Goal: Task Accomplishment & Management: Manage account settings

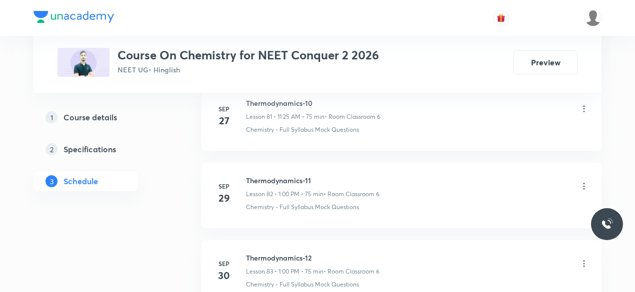
scroll to position [6907, 0]
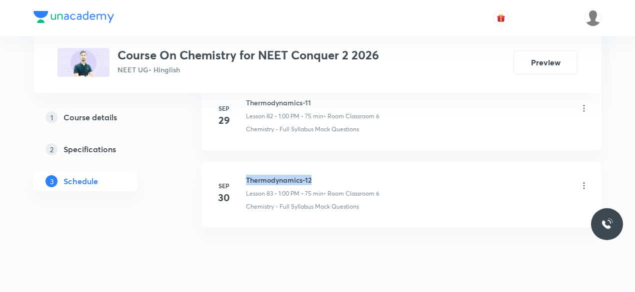
drag, startPoint x: 246, startPoint y: 150, endPoint x: 313, endPoint y: 145, distance: 67.6
click at [313, 175] on h6 "Thermodynamics-12" at bounding box center [312, 180] width 133 height 10
copy h6 "Thermodynamics-12"
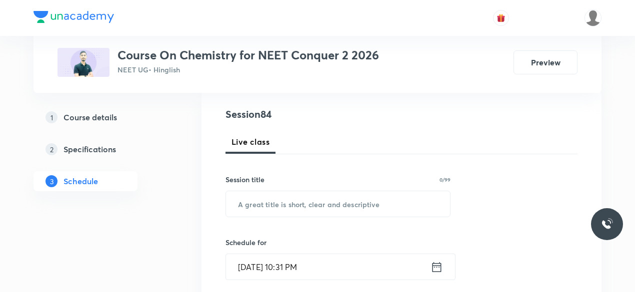
scroll to position [112, 0]
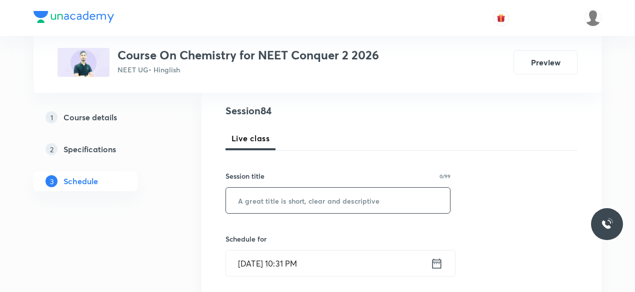
click at [251, 202] on input "text" at bounding box center [338, 200] width 224 height 25
paste input "Thermodynamics-12"
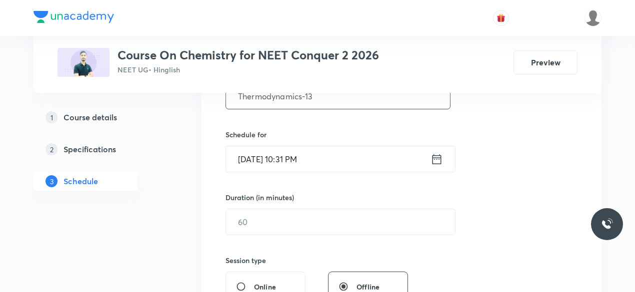
scroll to position [217, 0]
type input "Thermodynamics-13"
click at [438, 159] on icon at bounding box center [436, 159] width 12 height 14
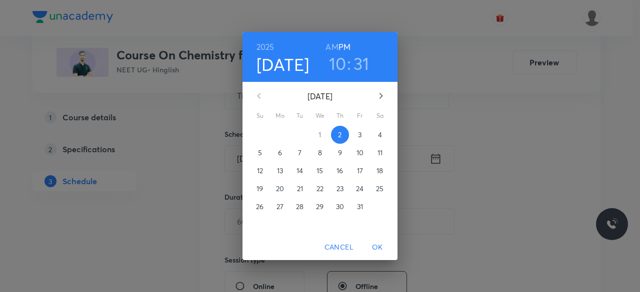
click at [359, 134] on p "3" at bounding box center [359, 135] width 3 height 10
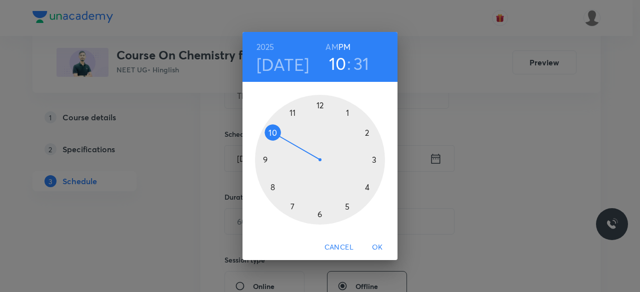
click at [272, 133] on div at bounding box center [320, 160] width 130 height 130
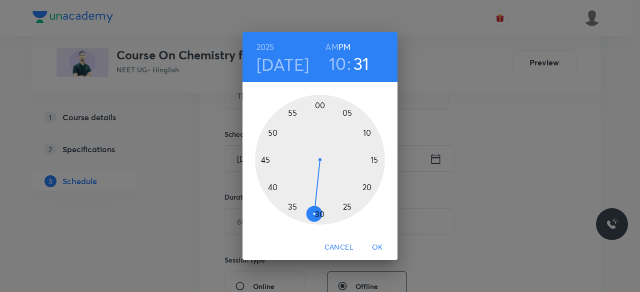
click at [319, 104] on div at bounding box center [320, 160] width 130 height 130
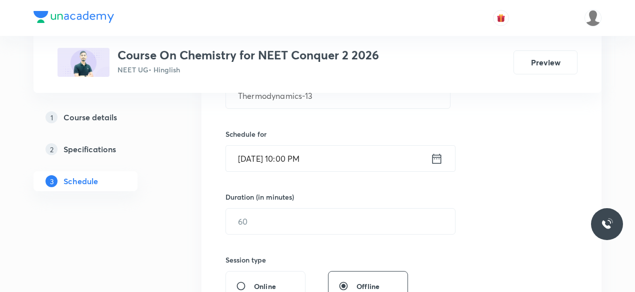
click at [440, 159] on icon at bounding box center [436, 159] width 12 height 14
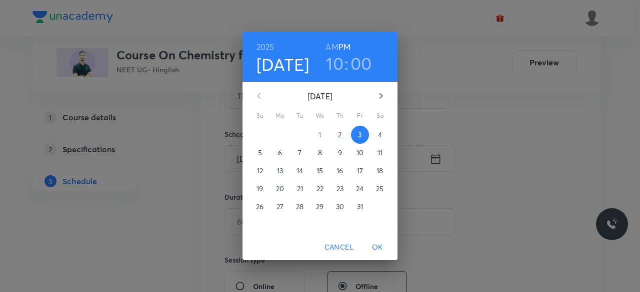
click at [332, 47] on h6 "AM" at bounding box center [331, 47] width 12 height 14
click at [381, 246] on span "OK" at bounding box center [377, 247] width 24 height 12
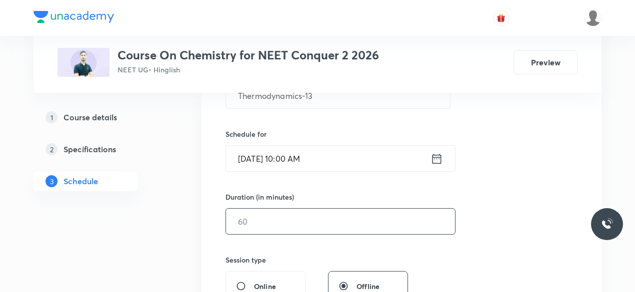
click at [258, 216] on input "text" at bounding box center [340, 221] width 229 height 25
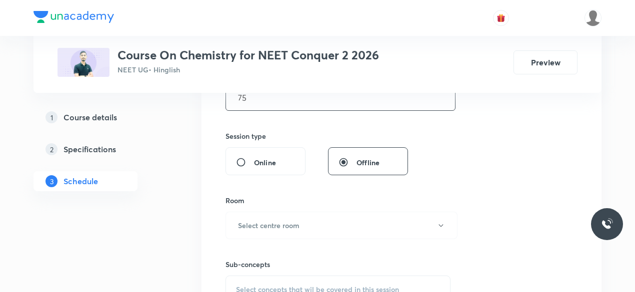
scroll to position [344, 0]
type input "75"
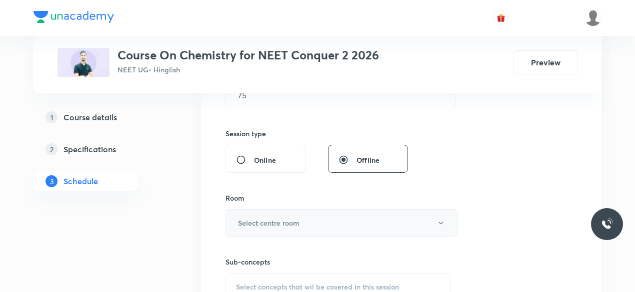
click at [249, 218] on h6 "Select centre room" at bounding box center [268, 223] width 61 height 10
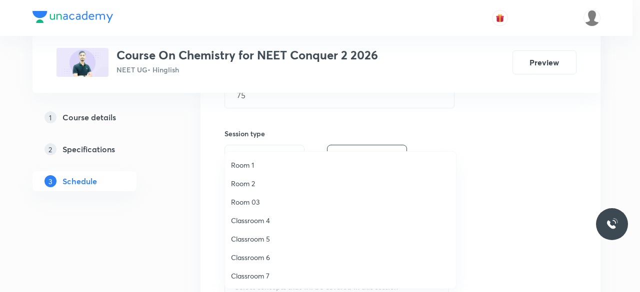
click at [264, 258] on span "Classroom 6" at bounding box center [340, 257] width 219 height 10
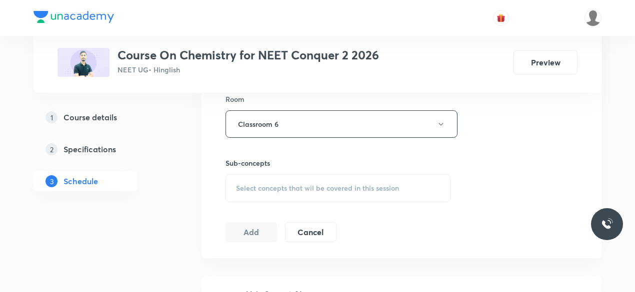
scroll to position [446, 0]
click at [238, 183] on span "Select concepts that wil be covered in this session" at bounding box center [317, 185] width 163 height 8
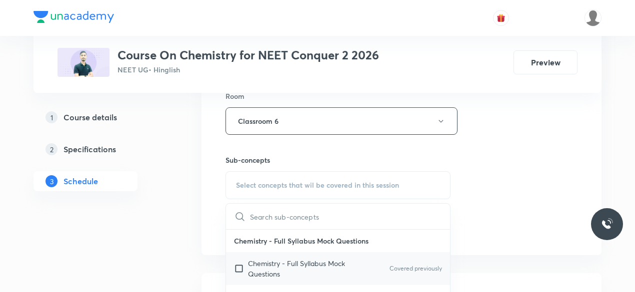
click at [238, 269] on input "checkbox" at bounding box center [241, 268] width 14 height 21
checkbox input "true"
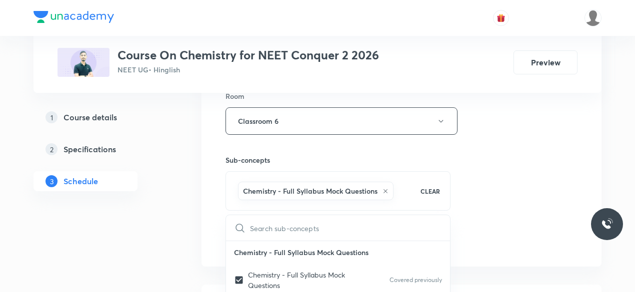
click at [218, 211] on div "Session 84 Live class Session title 17/99 Thermodynamics-13 ​ Schedule for Oct …" at bounding box center [401, 10] width 400 height 513
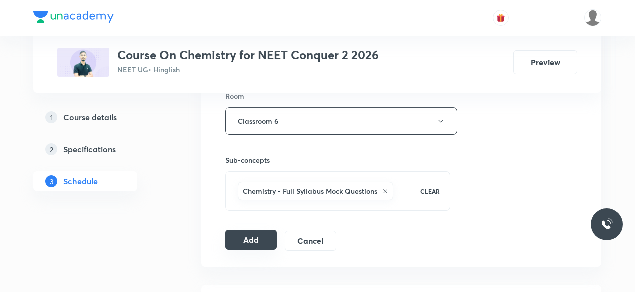
click at [254, 237] on button "Add" at bounding box center [250, 240] width 51 height 20
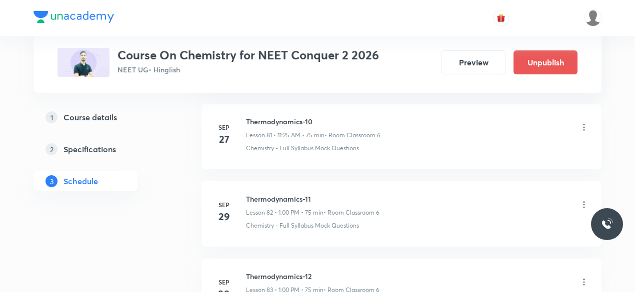
scroll to position [6527, 0]
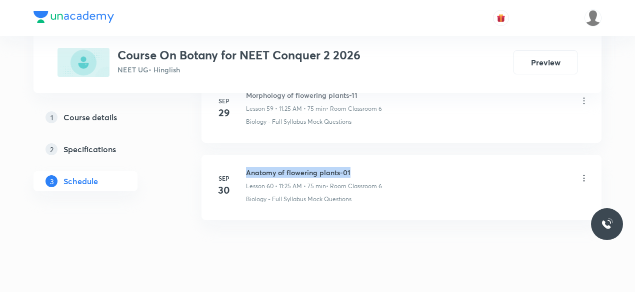
drag, startPoint x: 246, startPoint y: 150, endPoint x: 354, endPoint y: 150, distance: 108.4
click at [354, 167] on h6 "Anatomy of flowering plants-01" at bounding box center [314, 172] width 136 height 10
copy h6 "Anatomy of flowering plants-01"
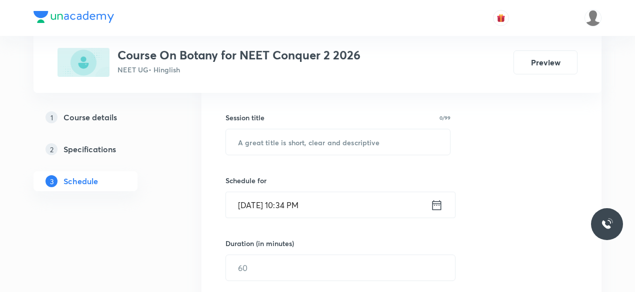
scroll to position [176, 0]
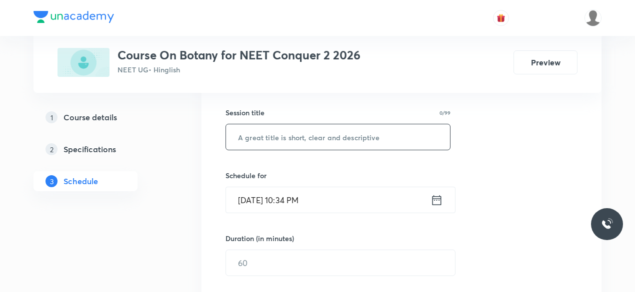
click at [260, 138] on input "text" at bounding box center [338, 136] width 224 height 25
paste input "Anatomy of flowering plants-01"
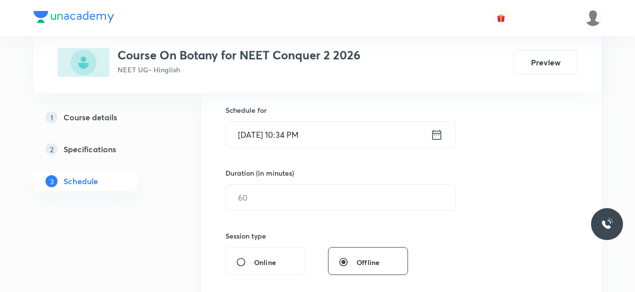
scroll to position [245, 0]
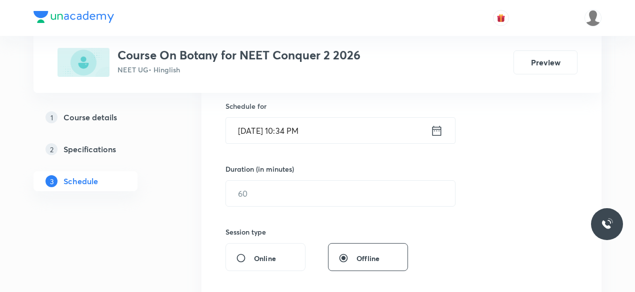
type input "Anatomy of flowering plants-02"
click at [438, 129] on icon at bounding box center [436, 131] width 12 height 14
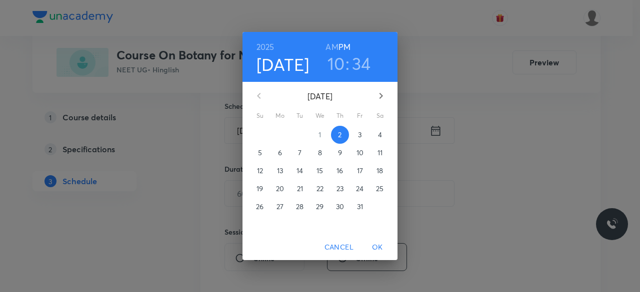
click at [361, 136] on p "3" at bounding box center [359, 135] width 3 height 10
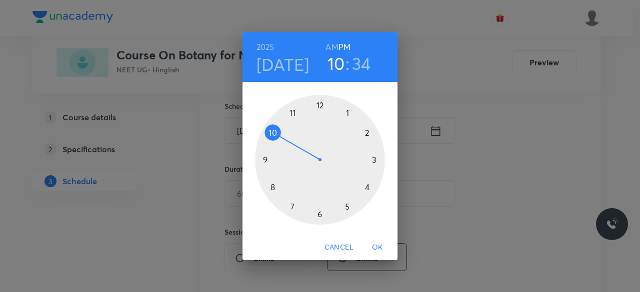
click at [294, 112] on div at bounding box center [320, 160] width 130 height 130
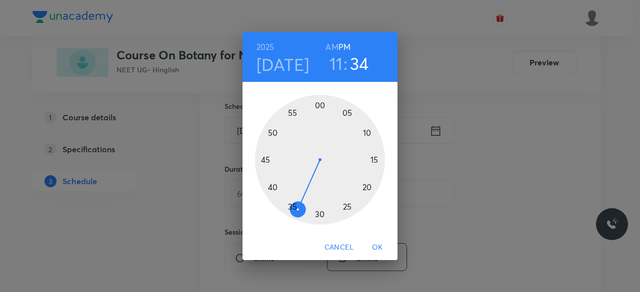
click at [347, 207] on div at bounding box center [320, 160] width 130 height 130
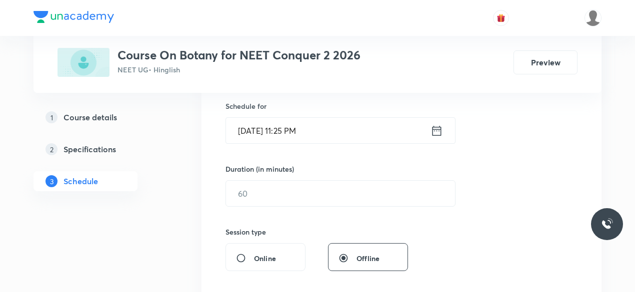
click at [440, 131] on icon at bounding box center [436, 131] width 12 height 14
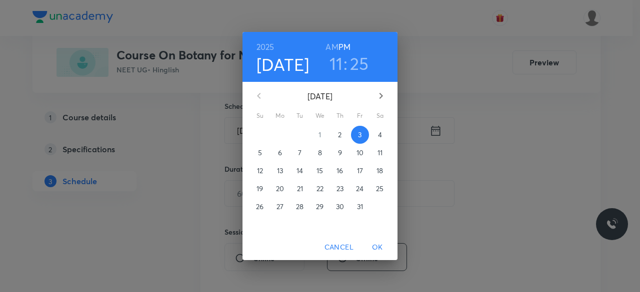
click at [334, 48] on h6 "AM" at bounding box center [331, 47] width 12 height 14
click at [376, 246] on span "OK" at bounding box center [377, 247] width 24 height 12
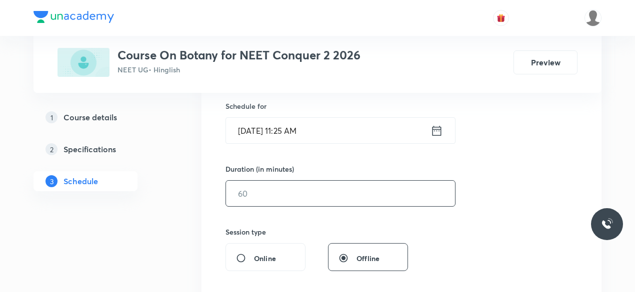
click at [263, 192] on input "text" at bounding box center [340, 193] width 229 height 25
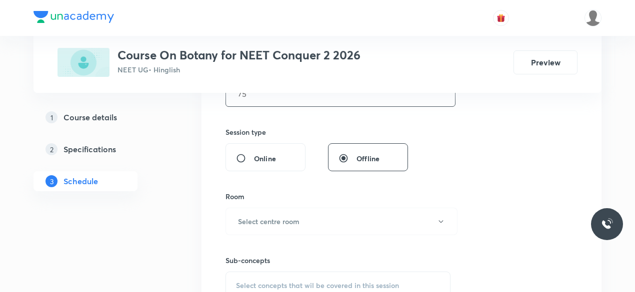
scroll to position [362, 0]
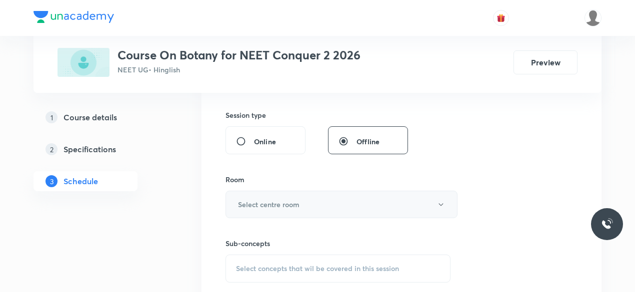
type input "75"
click at [253, 200] on h6 "Select centre room" at bounding box center [268, 204] width 61 height 10
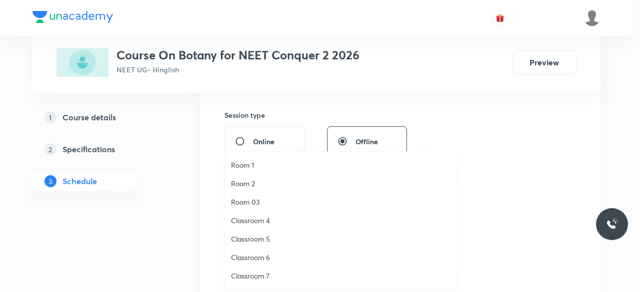
click at [269, 258] on span "Classroom 6" at bounding box center [340, 257] width 219 height 10
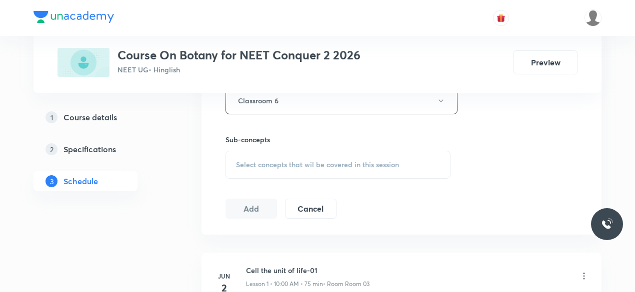
scroll to position [477, 0]
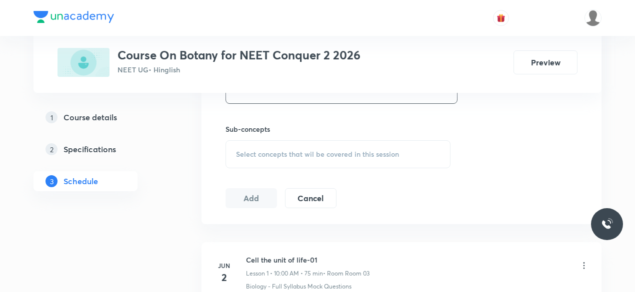
click at [238, 150] on span "Select concepts that wil be covered in this session" at bounding box center [317, 154] width 163 height 8
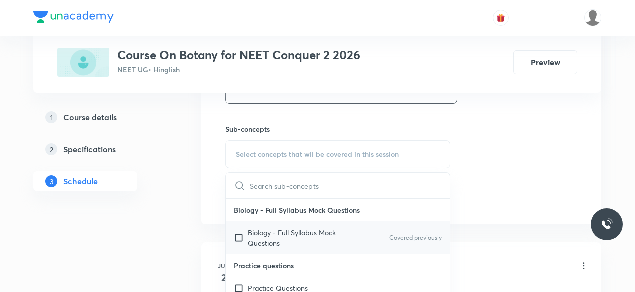
click at [239, 233] on input "checkbox" at bounding box center [241, 237] width 14 height 21
checkbox input "true"
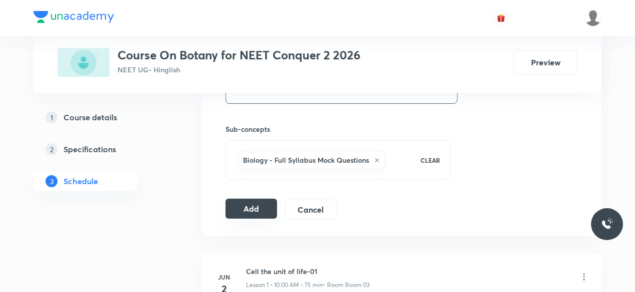
click at [258, 207] on button "Add" at bounding box center [250, 209] width 51 height 20
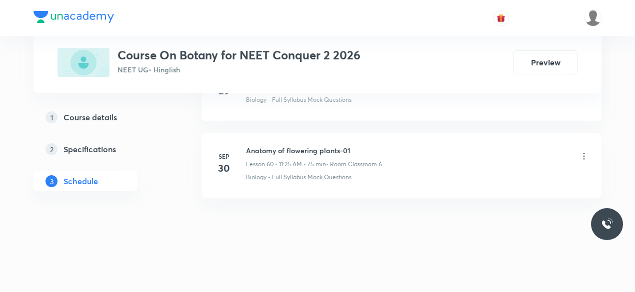
scroll to position [4676, 0]
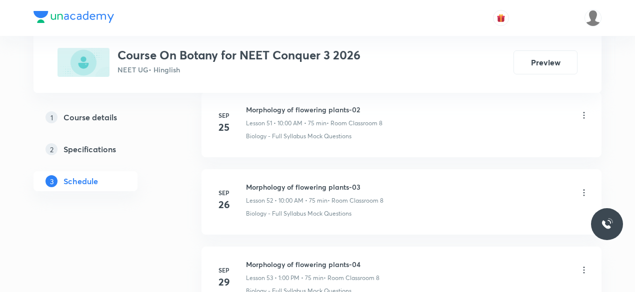
scroll to position [4671, 0]
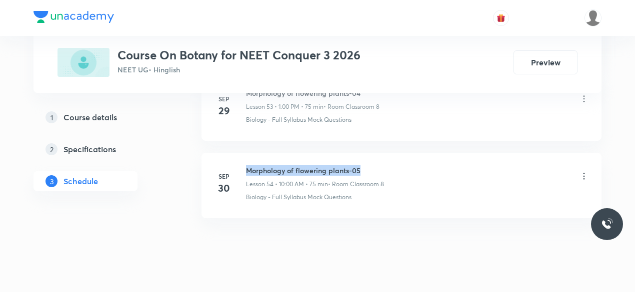
drag, startPoint x: 248, startPoint y: 150, endPoint x: 384, endPoint y: 151, distance: 135.9
click at [384, 165] on h6 "Morphology of flowering plants-05" at bounding box center [315, 170] width 138 height 10
copy h6 "Morphology of flowering plants-05"
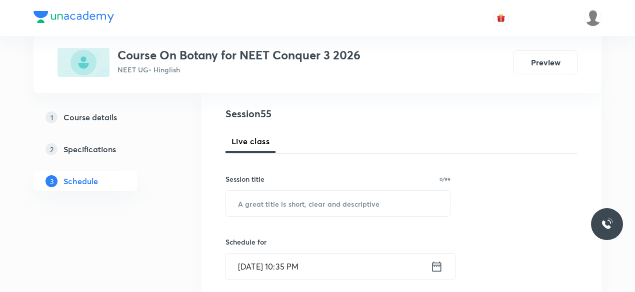
scroll to position [156, 0]
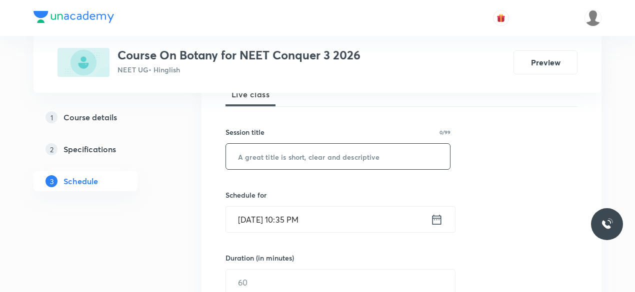
click at [279, 157] on input "text" at bounding box center [338, 156] width 224 height 25
paste input "Morphology of flowering plants-05"
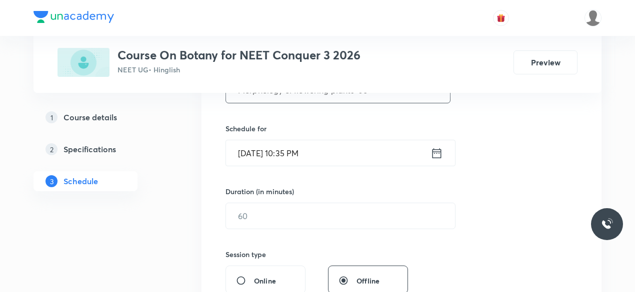
scroll to position [247, 0]
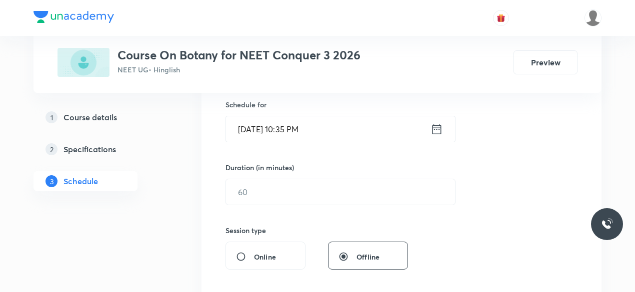
type input "Morphology of flowering plants-06"
click at [436, 126] on icon at bounding box center [436, 129] width 9 height 10
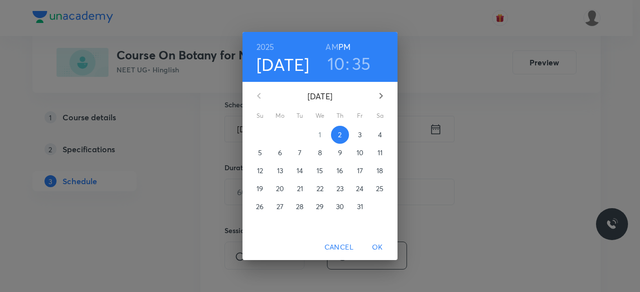
click at [361, 136] on p "3" at bounding box center [359, 135] width 3 height 10
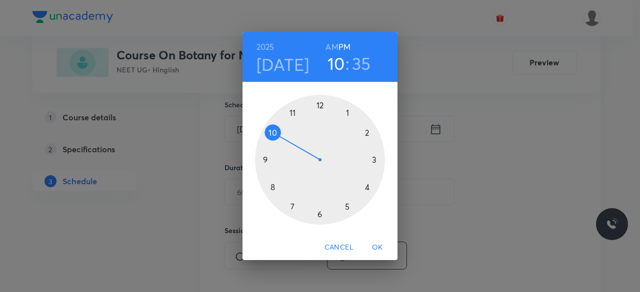
click at [273, 133] on div at bounding box center [320, 160] width 130 height 130
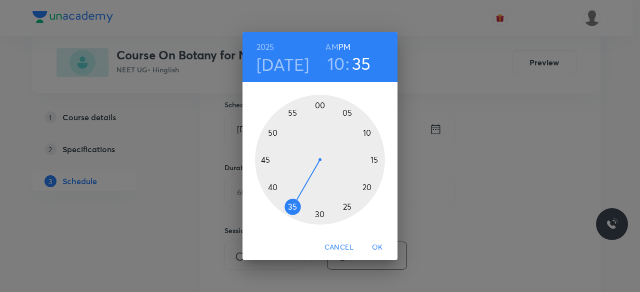
click at [320, 105] on div at bounding box center [320, 160] width 130 height 130
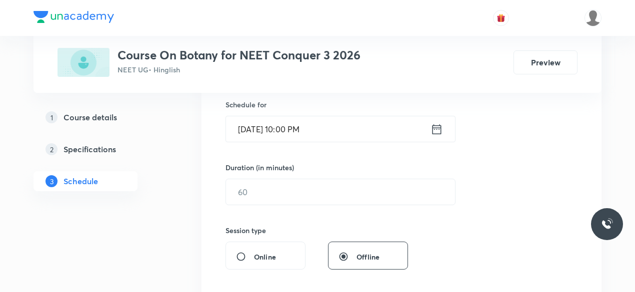
click at [436, 128] on icon at bounding box center [436, 129] width 9 height 10
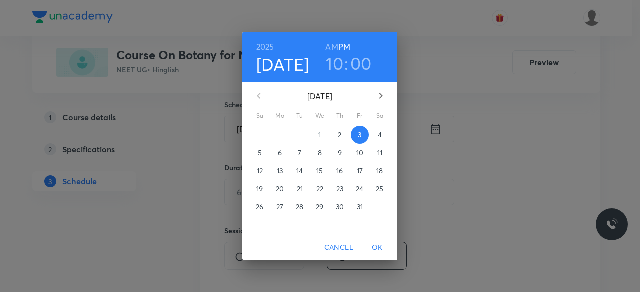
click at [334, 47] on h6 "AM" at bounding box center [331, 47] width 12 height 14
click at [377, 244] on span "OK" at bounding box center [377, 247] width 24 height 12
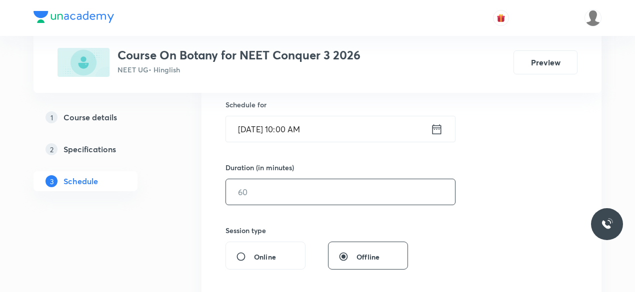
click at [253, 187] on input "text" at bounding box center [340, 191] width 229 height 25
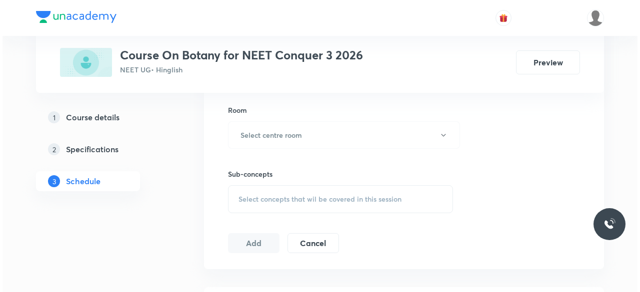
scroll to position [434, 0]
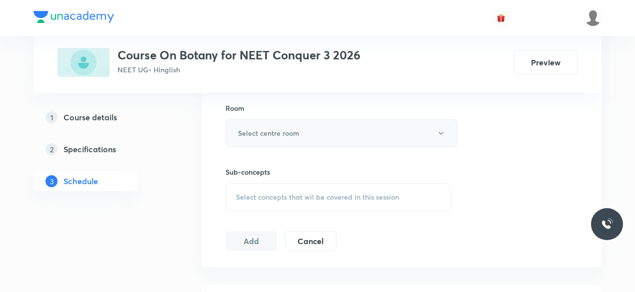
type input "75"
click at [287, 133] on h6 "Select centre room" at bounding box center [268, 133] width 61 height 10
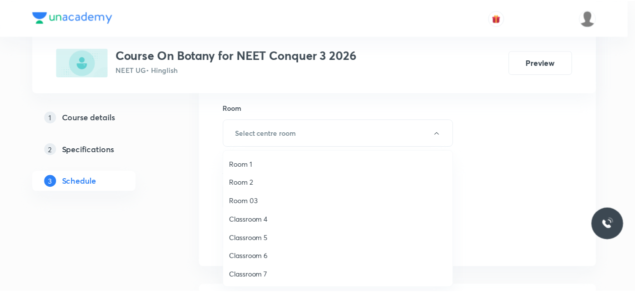
scroll to position [18, 0]
click at [264, 272] on span "Classroom 8" at bounding box center [340, 275] width 219 height 10
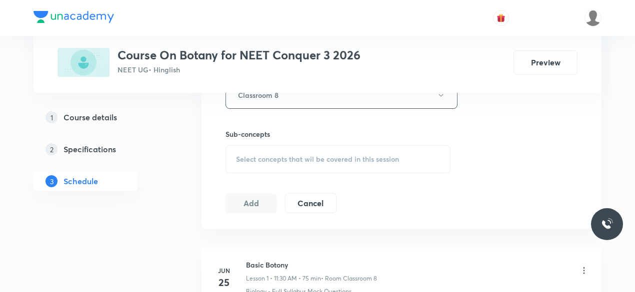
scroll to position [473, 0]
click at [239, 155] on span "Select concepts that wil be covered in this session" at bounding box center [317, 158] width 163 height 8
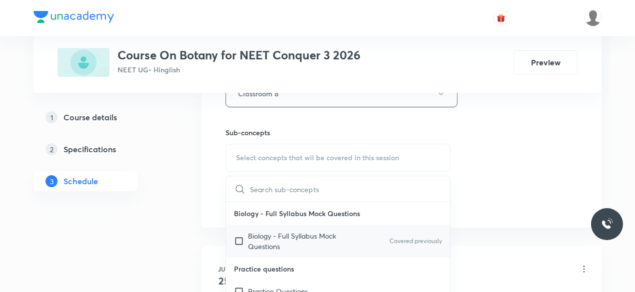
click at [240, 240] on input "checkbox" at bounding box center [241, 241] width 14 height 21
checkbox input "true"
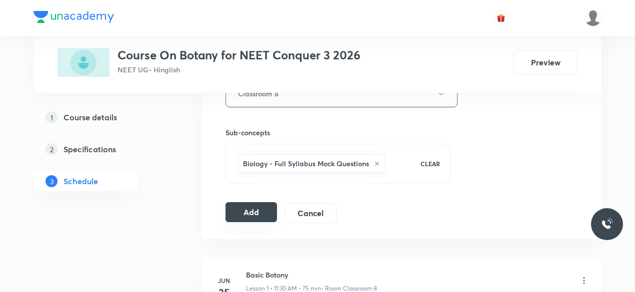
click at [250, 213] on button "Add" at bounding box center [250, 212] width 51 height 20
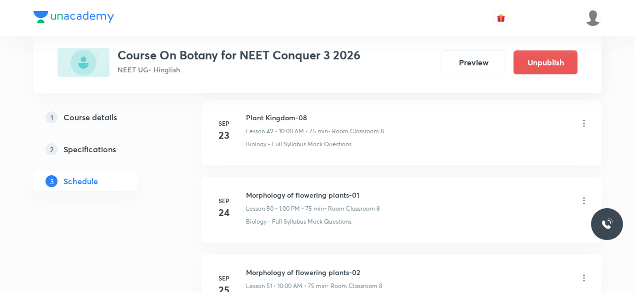
scroll to position [4291, 0]
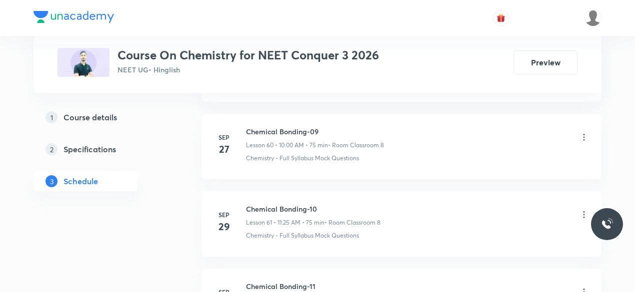
scroll to position [5288, 0]
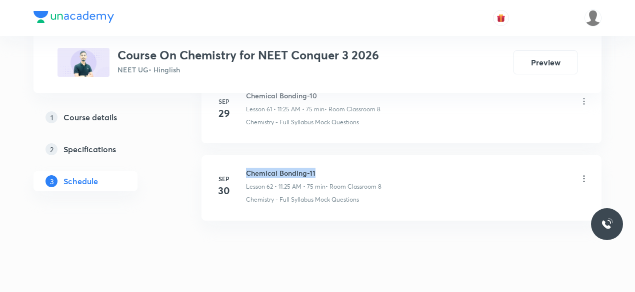
drag, startPoint x: 247, startPoint y: 149, endPoint x: 315, endPoint y: 148, distance: 68.0
click at [315, 168] on h6 "Chemical Bonding-11" at bounding box center [313, 173] width 135 height 10
copy h6 "Chemical Bonding-11"
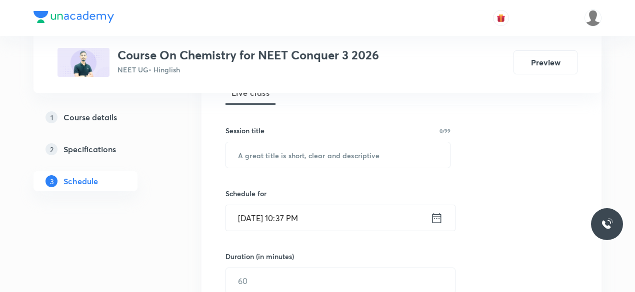
scroll to position [159, 0]
click at [251, 157] on input "text" at bounding box center [338, 153] width 224 height 25
paste input "Chemical Bonding-11"
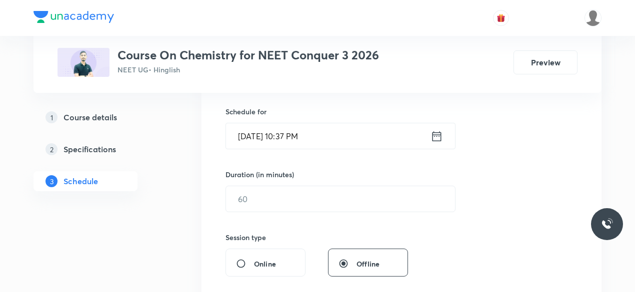
scroll to position [240, 0]
type input "Chemical Bonding-12"
click at [437, 136] on icon at bounding box center [436, 136] width 12 height 14
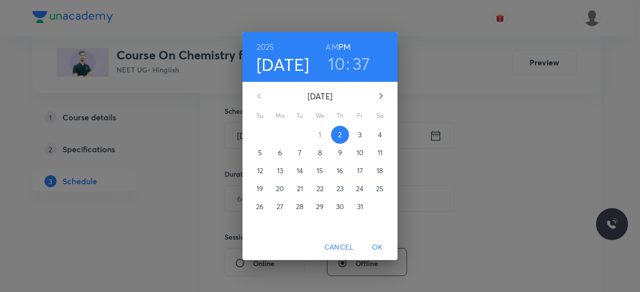
click at [360, 135] on p "3" at bounding box center [359, 135] width 3 height 10
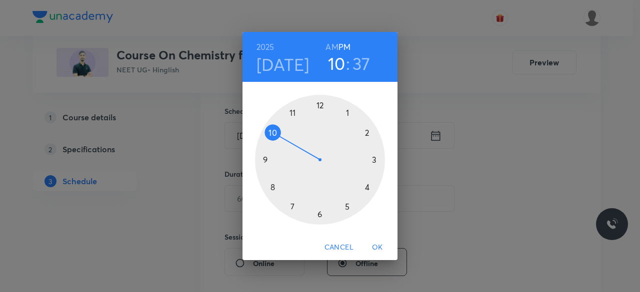
click at [294, 113] on div at bounding box center [320, 160] width 130 height 130
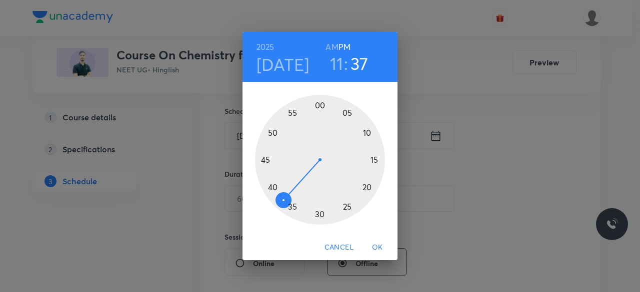
click at [348, 210] on div at bounding box center [320, 160] width 130 height 130
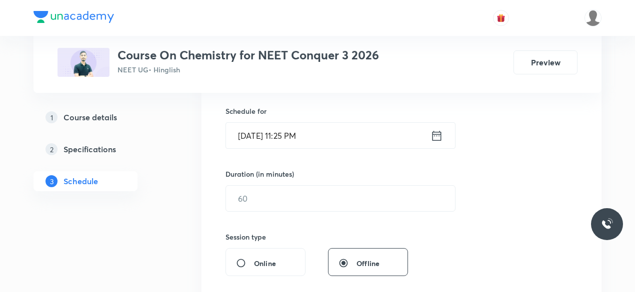
click at [437, 136] on icon at bounding box center [436, 136] width 12 height 14
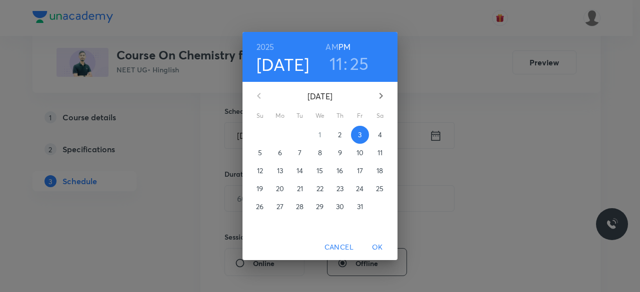
click at [332, 44] on h6 "AM" at bounding box center [331, 47] width 12 height 14
click at [382, 248] on span "OK" at bounding box center [377, 247] width 24 height 12
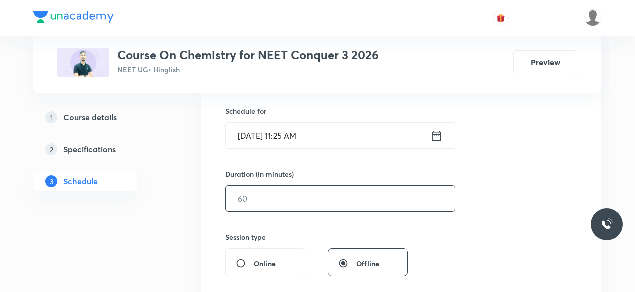
click at [270, 199] on input "text" at bounding box center [340, 198] width 229 height 25
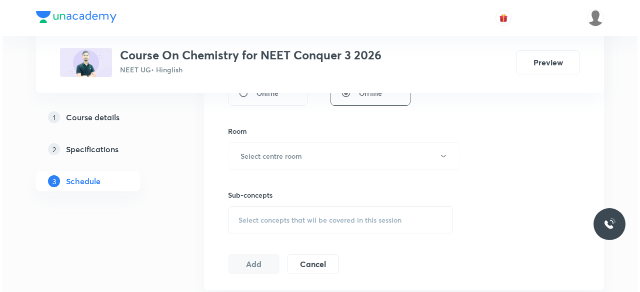
scroll to position [420, 0]
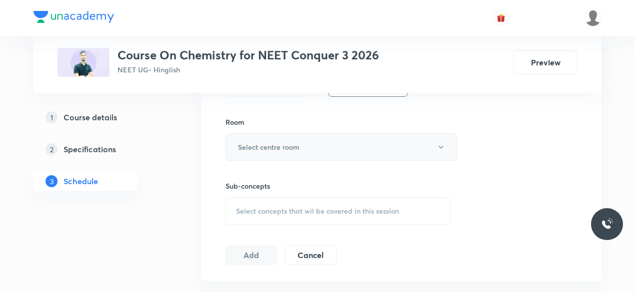
type input "75"
click at [251, 147] on h6 "Select centre room" at bounding box center [268, 147] width 61 height 10
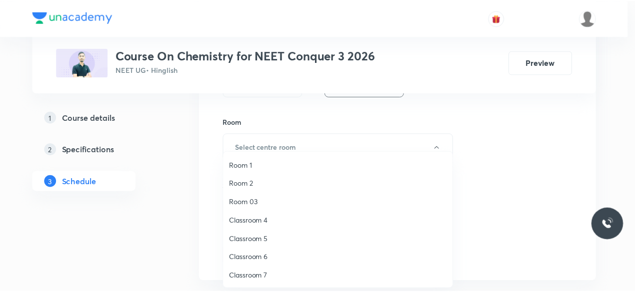
scroll to position [18, 0]
click at [261, 273] on span "Classroom 8" at bounding box center [340, 276] width 219 height 10
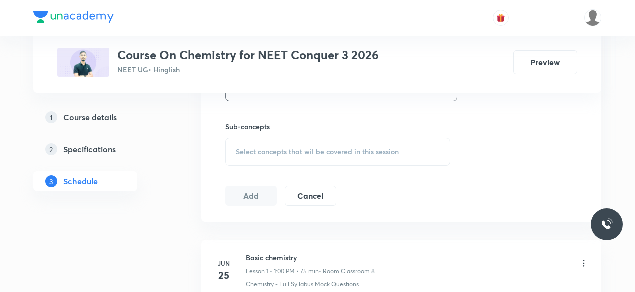
scroll to position [480, 0]
click at [241, 147] on span "Select concepts that wil be covered in this session" at bounding box center [317, 151] width 163 height 8
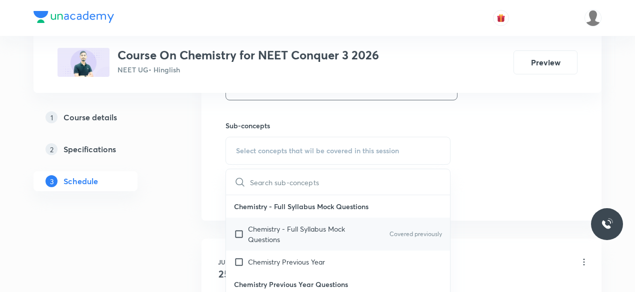
click at [241, 232] on input "checkbox" at bounding box center [241, 234] width 14 height 21
checkbox input "true"
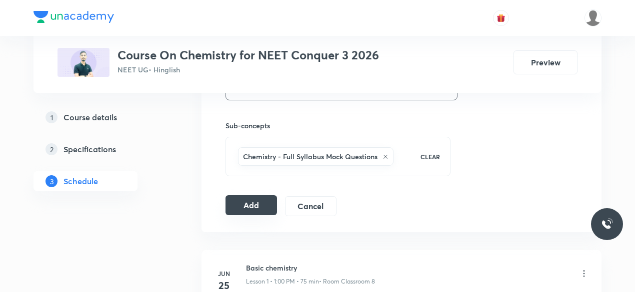
click at [245, 201] on button "Add" at bounding box center [250, 205] width 51 height 20
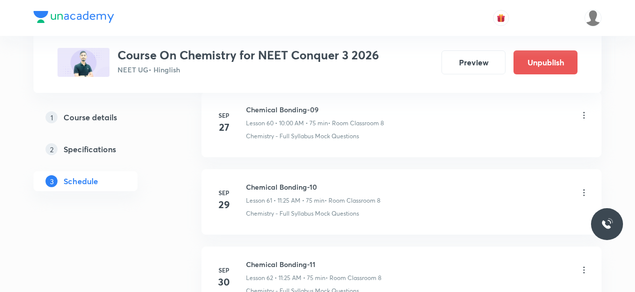
scroll to position [4908, 0]
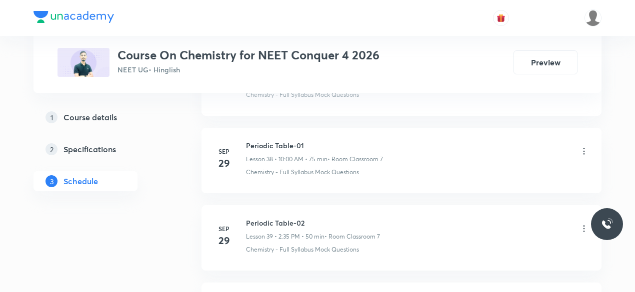
scroll to position [3592, 0]
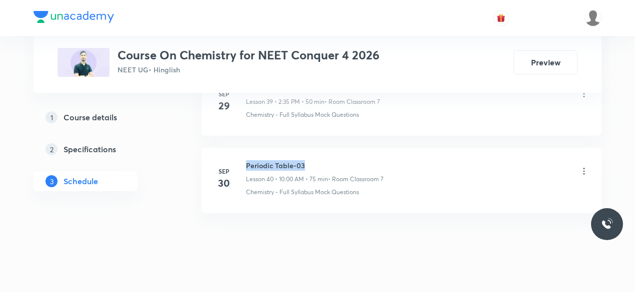
drag, startPoint x: 246, startPoint y: 150, endPoint x: 308, endPoint y: 149, distance: 62.0
click at [308, 160] on h6 "Periodic Table-03" at bounding box center [314, 165] width 137 height 10
copy h6 "Periodic Table-03"
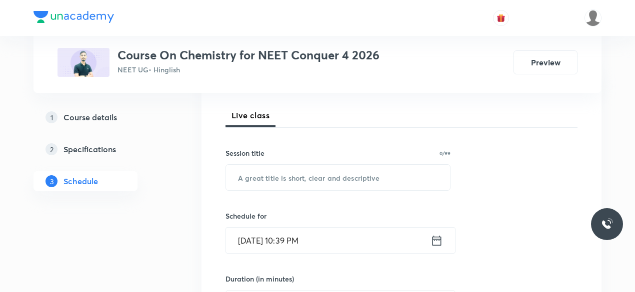
scroll to position [136, 0]
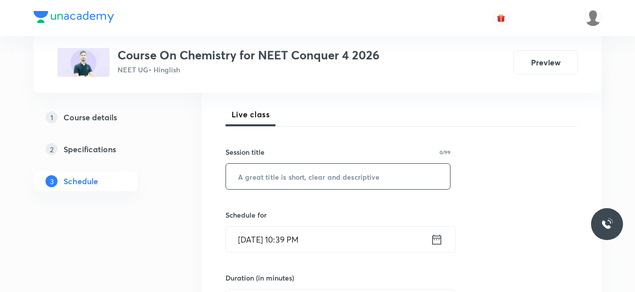
click at [241, 177] on input "text" at bounding box center [338, 176] width 224 height 25
paste input "Periodic Table-03"
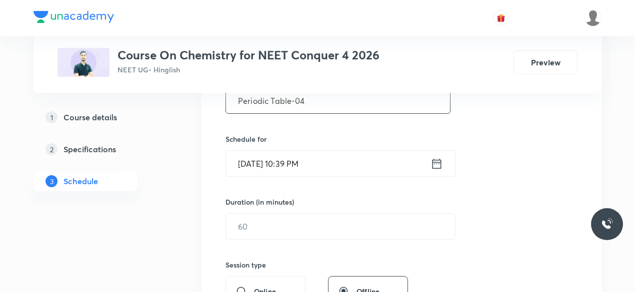
scroll to position [213, 0]
type input "Periodic Table-04"
click at [436, 162] on icon at bounding box center [436, 163] width 12 height 14
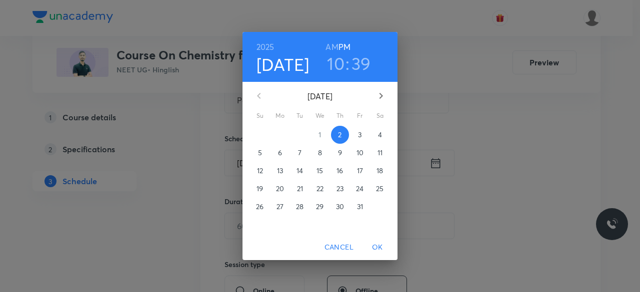
click at [360, 134] on p "3" at bounding box center [359, 135] width 3 height 10
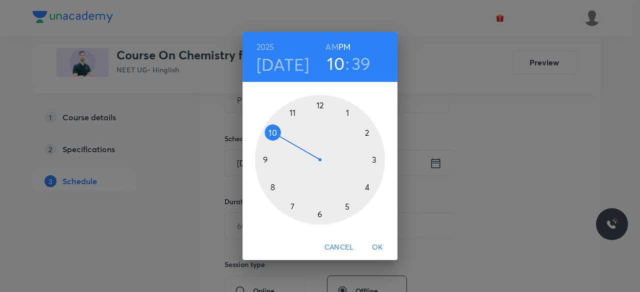
click at [348, 113] on div at bounding box center [320, 160] width 130 height 130
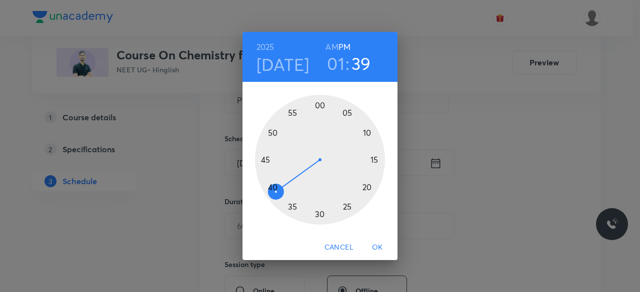
click at [321, 105] on div at bounding box center [320, 160] width 130 height 130
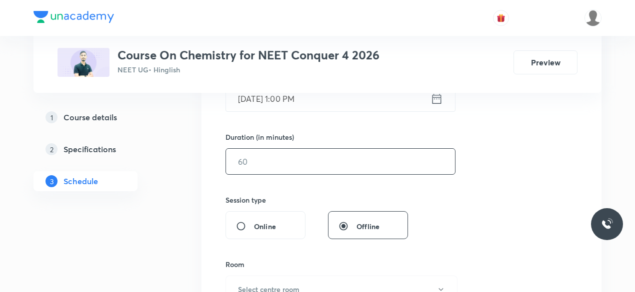
scroll to position [278, 0]
click at [246, 160] on input "text" at bounding box center [340, 160] width 229 height 25
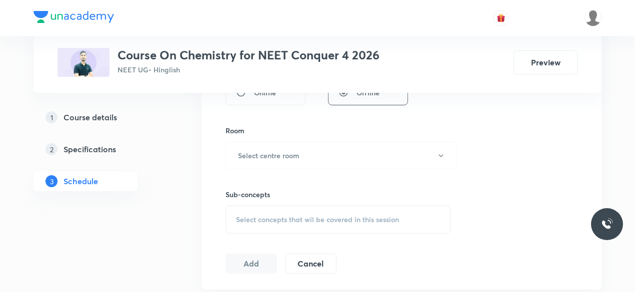
scroll to position [416, 0]
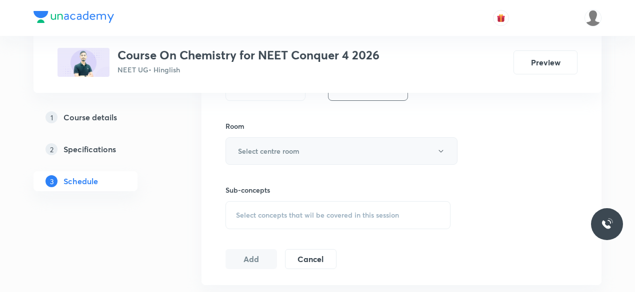
type input "90"
click at [282, 151] on h6 "Select centre room" at bounding box center [268, 151] width 61 height 10
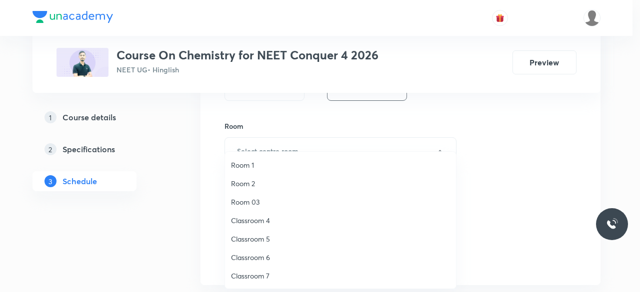
click at [264, 275] on span "Classroom 7" at bounding box center [340, 276] width 219 height 10
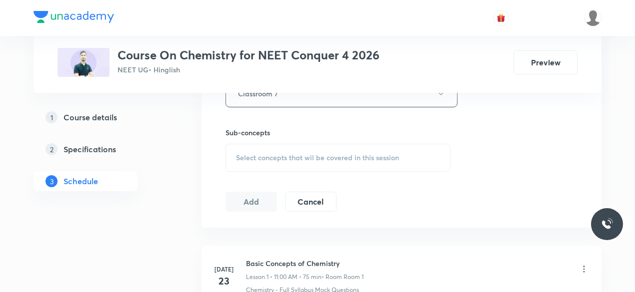
scroll to position [476, 0]
click at [238, 154] on span "Select concepts that wil be covered in this session" at bounding box center [317, 155] width 163 height 8
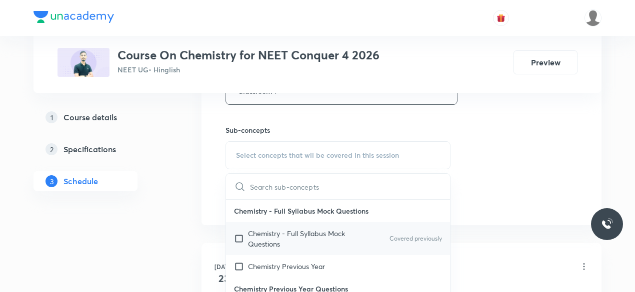
click at [236, 238] on input "checkbox" at bounding box center [241, 238] width 14 height 21
checkbox input "true"
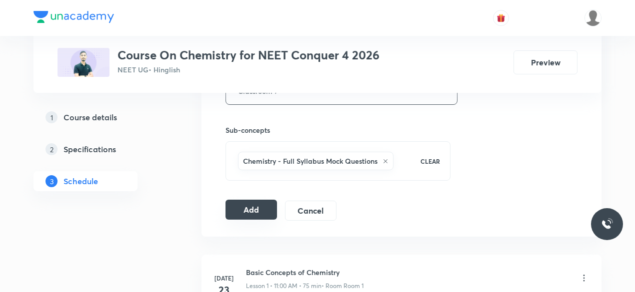
click at [240, 209] on button "Add" at bounding box center [250, 210] width 51 height 20
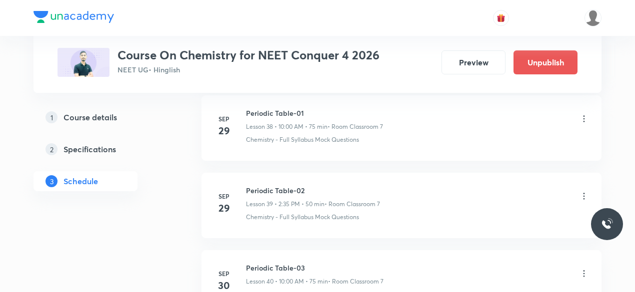
scroll to position [3211, 0]
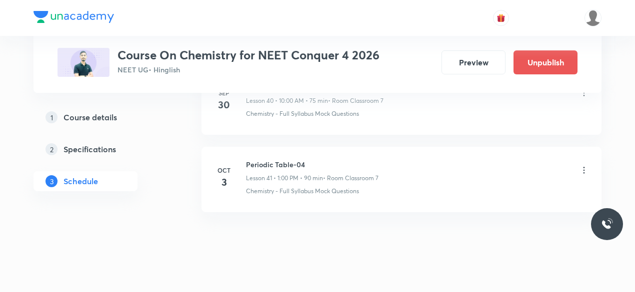
click at [583, 167] on icon at bounding box center [583, 170] width 1 height 6
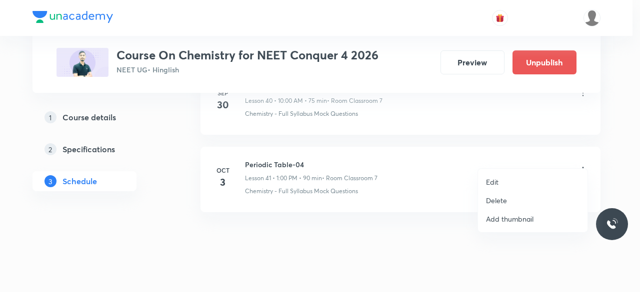
click at [489, 184] on p "Edit" at bounding box center [492, 182] width 12 height 10
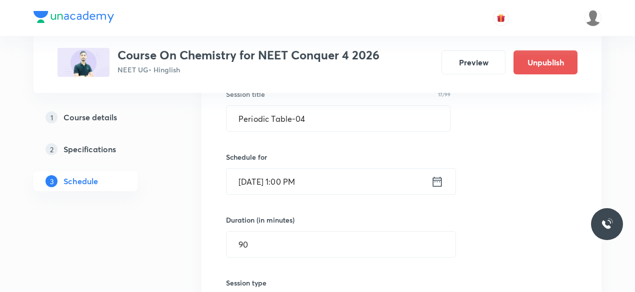
scroll to position [3292, 0]
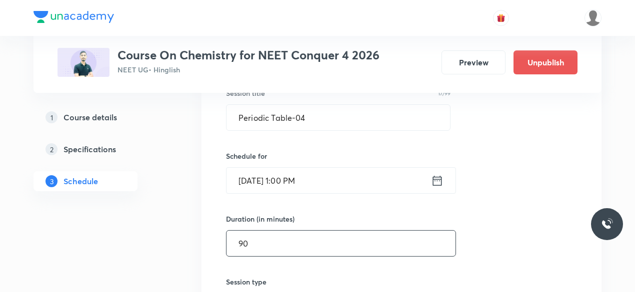
click at [257, 231] on input "90" at bounding box center [340, 243] width 229 height 25
type input "9"
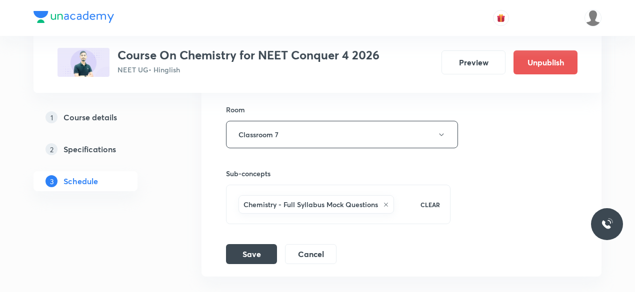
scroll to position [3531, 0]
type input "85"
click at [257, 243] on button "Save" at bounding box center [251, 253] width 51 height 20
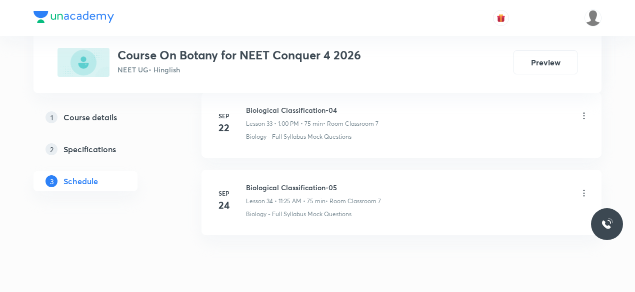
scroll to position [3129, 0]
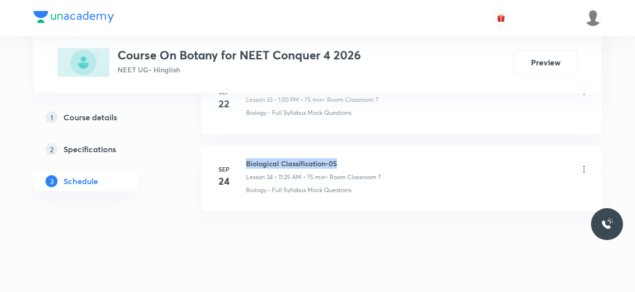
drag, startPoint x: 247, startPoint y: 149, endPoint x: 338, endPoint y: 154, distance: 91.0
click at [338, 158] on h6 "Biological Classification-05" at bounding box center [313, 163] width 135 height 10
copy h6 "Biological Classification-05"
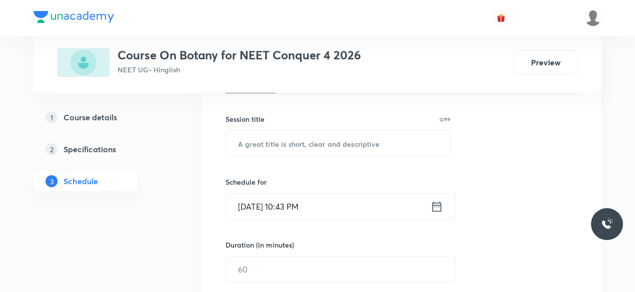
scroll to position [171, 0]
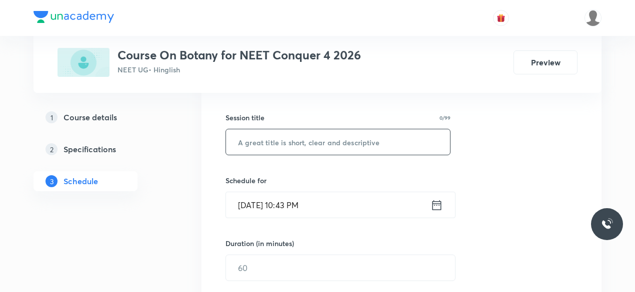
click at [261, 137] on input "text" at bounding box center [338, 141] width 224 height 25
paste input "Biological Classification-05"
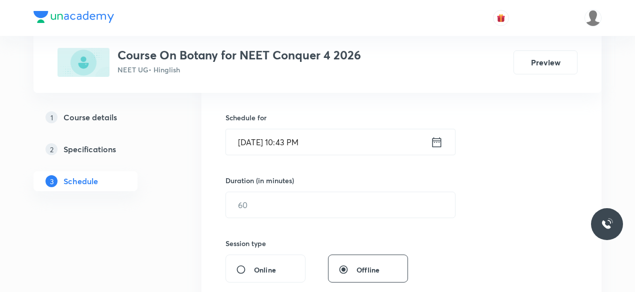
scroll to position [254, 0]
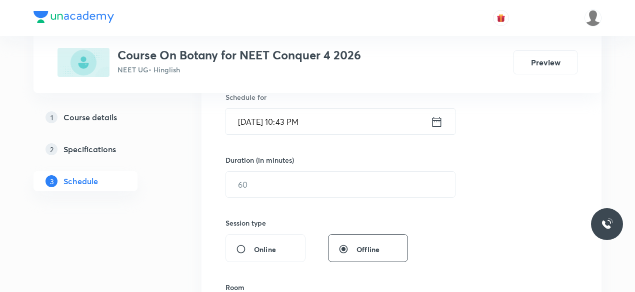
type input "Biological Classification-06"
click at [437, 121] on icon at bounding box center [436, 122] width 12 height 14
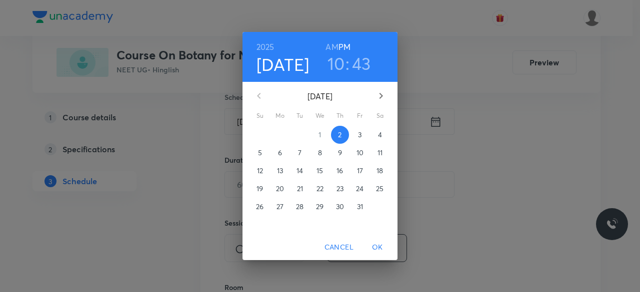
click at [358, 135] on p "3" at bounding box center [359, 135] width 3 height 10
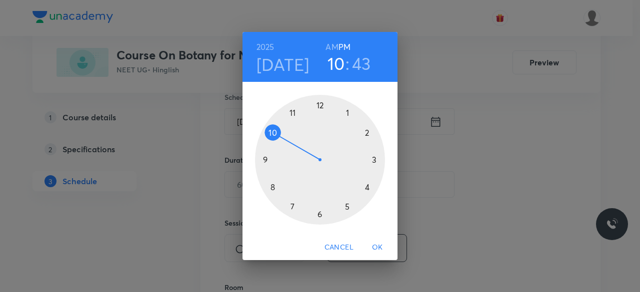
click at [367, 131] on div at bounding box center [320, 160] width 130 height 130
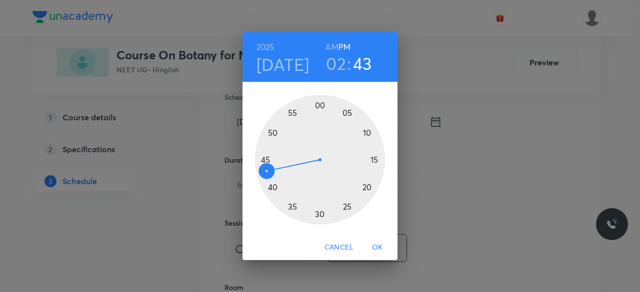
click at [320, 213] on div at bounding box center [320, 160] width 130 height 130
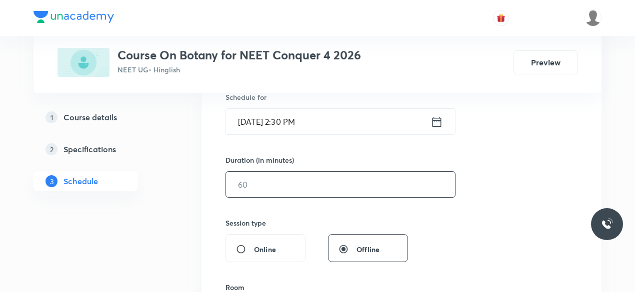
click at [262, 185] on input "text" at bounding box center [340, 184] width 229 height 25
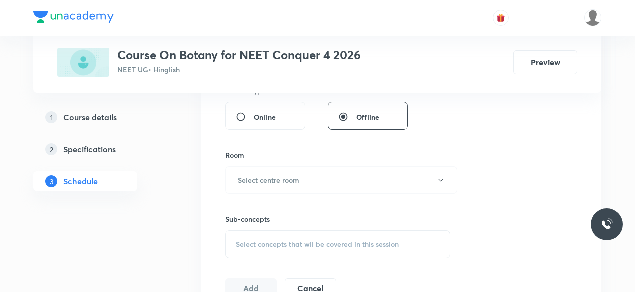
scroll to position [390, 0]
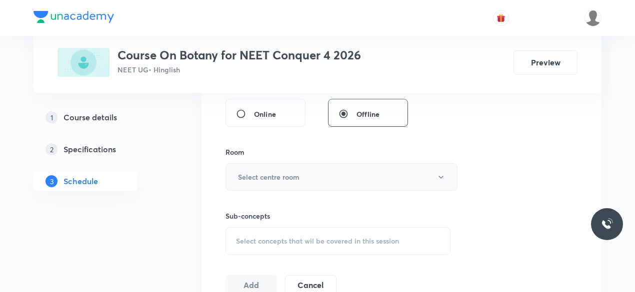
type input "60"
click at [244, 175] on h6 "Select centre room" at bounding box center [268, 177] width 61 height 10
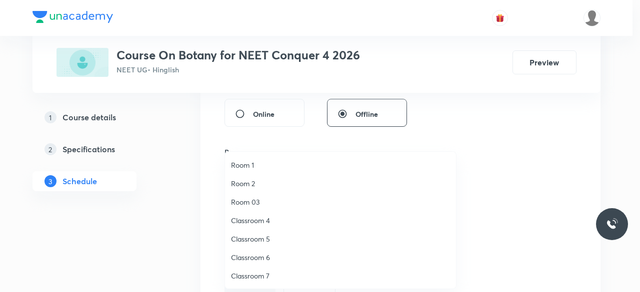
click at [260, 276] on span "Classroom 7" at bounding box center [340, 276] width 219 height 10
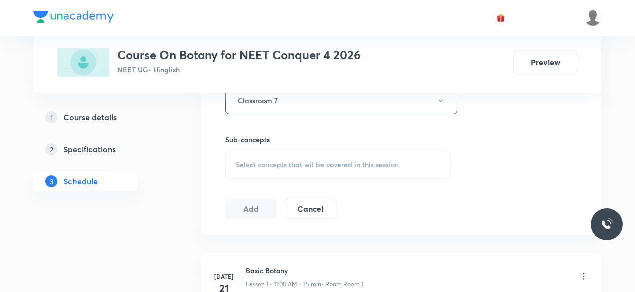
scroll to position [467, 0]
click at [238, 163] on span "Select concepts that wil be covered in this session" at bounding box center [317, 164] width 163 height 8
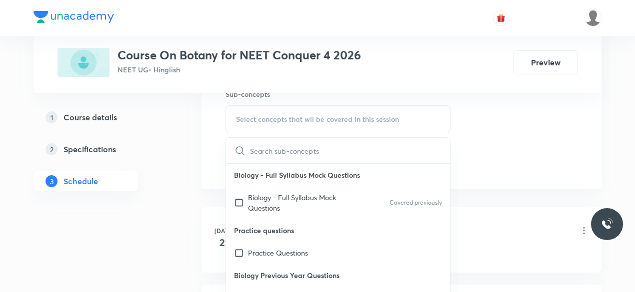
scroll to position [512, 0]
click at [236, 200] on input "checkbox" at bounding box center [241, 202] width 14 height 21
checkbox input "true"
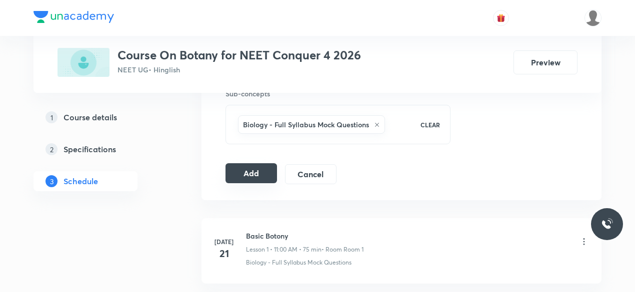
click at [253, 171] on button "Add" at bounding box center [250, 173] width 51 height 20
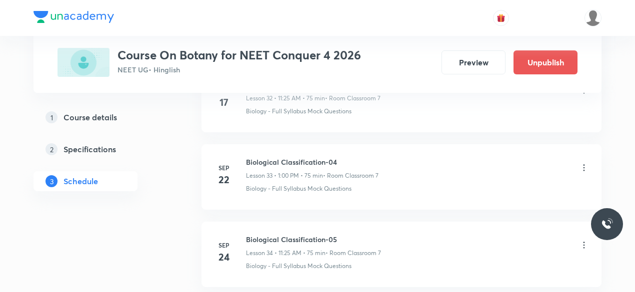
scroll to position [2748, 0]
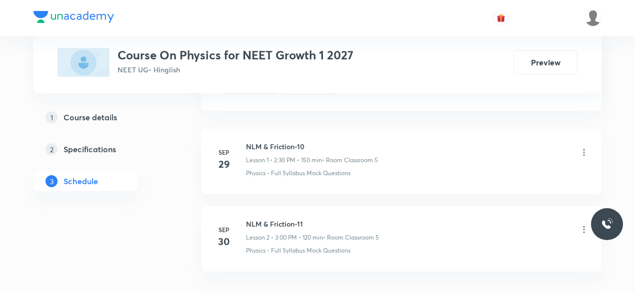
scroll to position [661, 0]
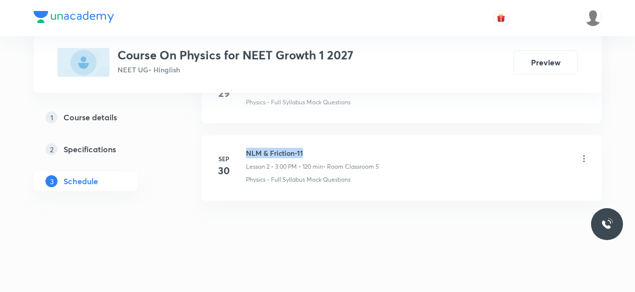
drag, startPoint x: 247, startPoint y: 149, endPoint x: 306, endPoint y: 149, distance: 59.0
click at [306, 149] on h6 "NLM & Friction-11" at bounding box center [312, 153] width 133 height 10
copy h6 "NLM & Friction-11"
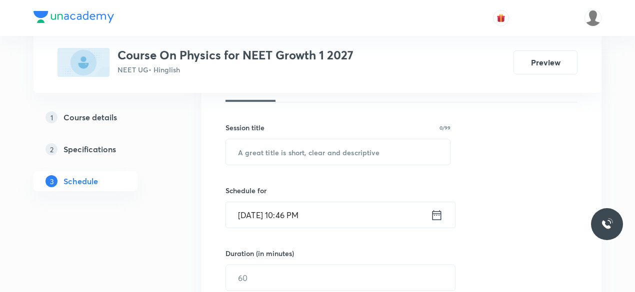
scroll to position [172, 0]
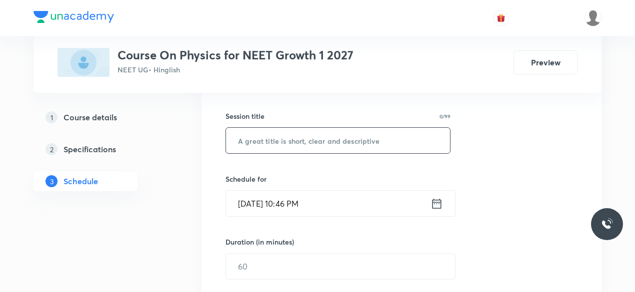
click at [256, 132] on input "text" at bounding box center [338, 140] width 224 height 25
paste input "NLM & Friction-11"
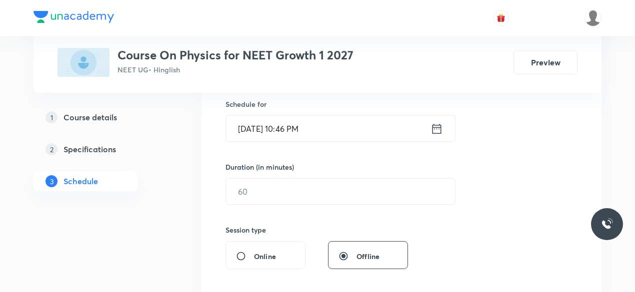
scroll to position [248, 0]
type input "NLM & Friction-12"
click at [436, 126] on icon at bounding box center [436, 127] width 9 height 10
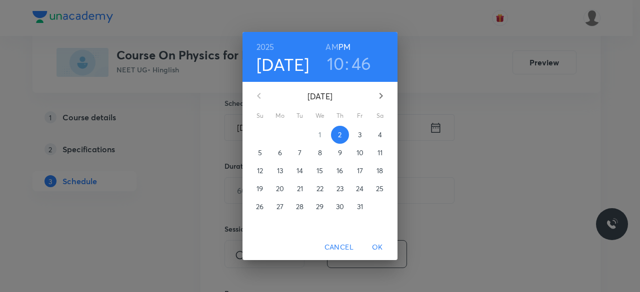
click at [356, 135] on span "3" at bounding box center [360, 135] width 18 height 10
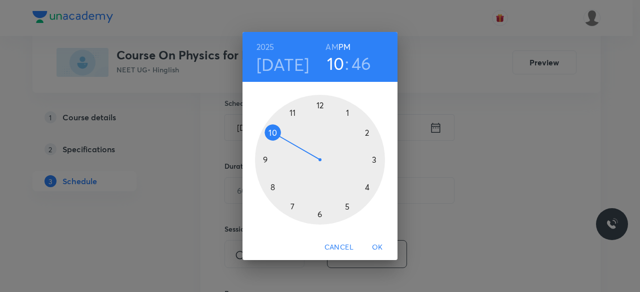
click at [375, 160] on div at bounding box center [320, 160] width 130 height 130
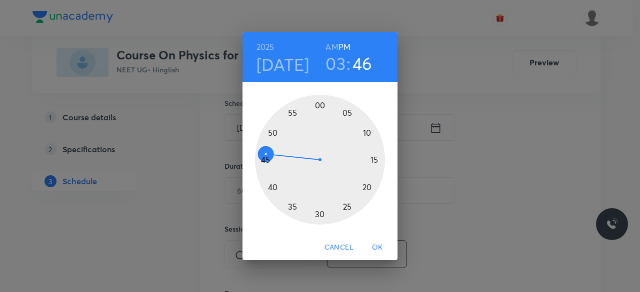
click at [321, 106] on div at bounding box center [320, 160] width 130 height 130
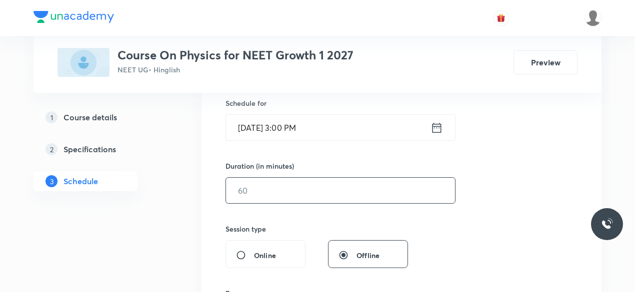
click at [256, 194] on input "text" at bounding box center [340, 190] width 229 height 25
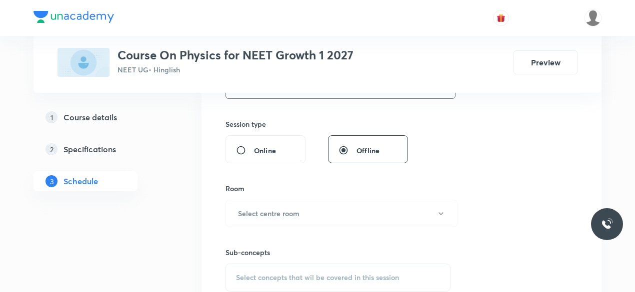
scroll to position [354, 0]
type input "120"
click at [239, 208] on h6 "Select centre room" at bounding box center [268, 213] width 61 height 10
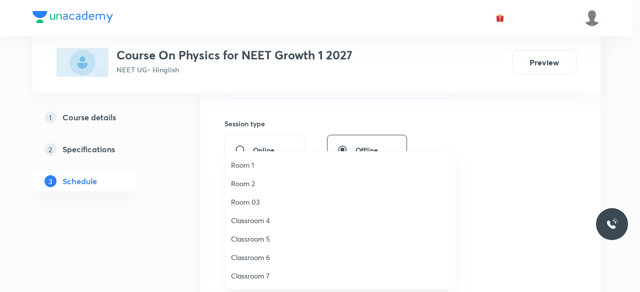
click at [268, 240] on span "Classroom 5" at bounding box center [340, 239] width 219 height 10
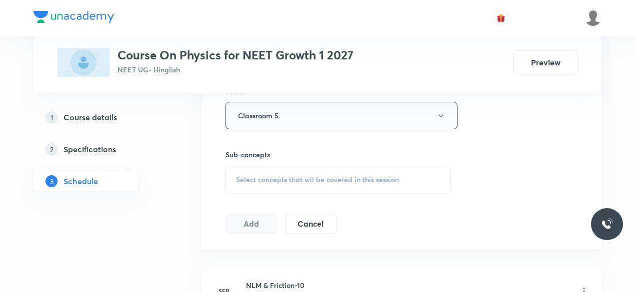
scroll to position [452, 0]
click at [233, 175] on div "Select concepts that wil be covered in this session" at bounding box center [337, 179] width 225 height 28
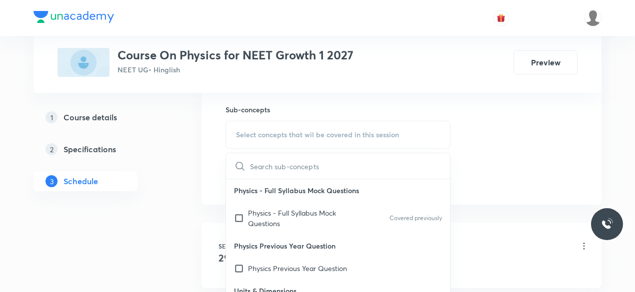
scroll to position [512, 0]
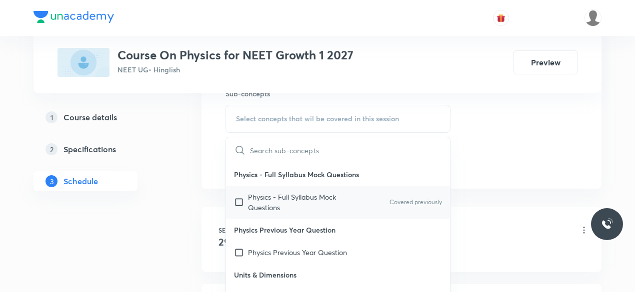
click at [241, 201] on input "checkbox" at bounding box center [241, 202] width 14 height 21
checkbox input "true"
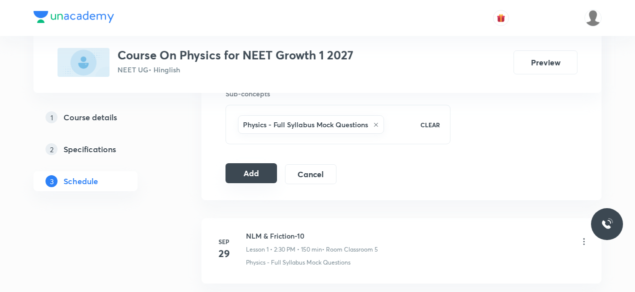
click at [255, 172] on button "Add" at bounding box center [250, 173] width 51 height 20
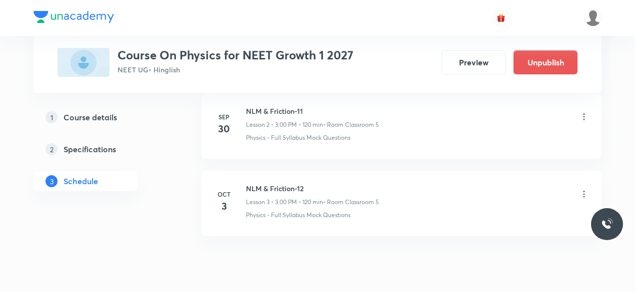
scroll to position [241, 0]
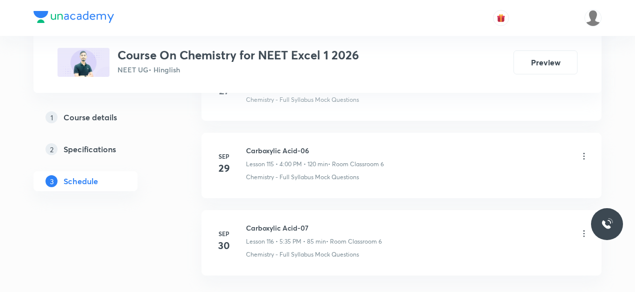
scroll to position [9452, 0]
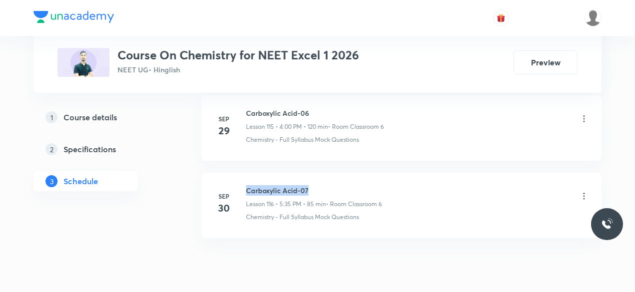
drag, startPoint x: 246, startPoint y: 150, endPoint x: 309, endPoint y: 150, distance: 62.5
click at [309, 185] on h6 "Carboxylic Acid-07" at bounding box center [314, 190] width 136 height 10
copy h6 "Carboxylic Acid-07"
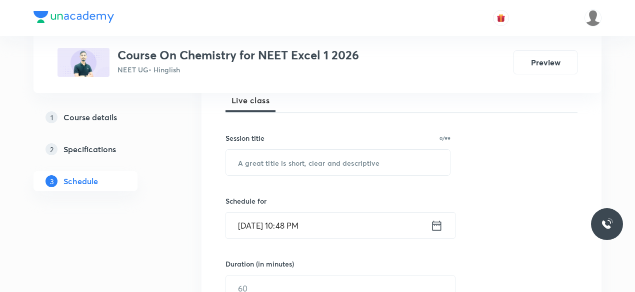
scroll to position [149, 0]
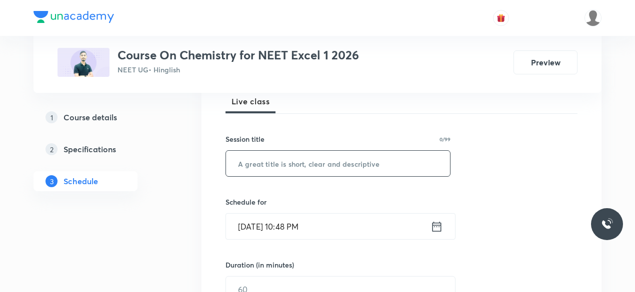
click at [255, 165] on input "text" at bounding box center [338, 163] width 224 height 25
paste input "Carboxylic Acid-07"
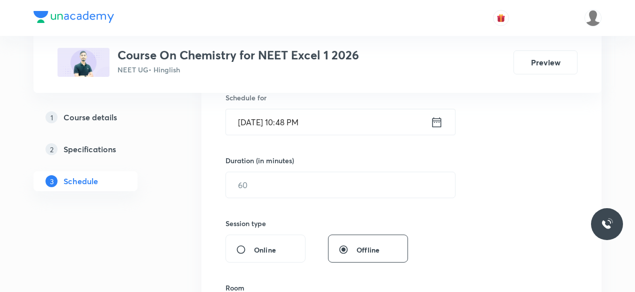
scroll to position [254, 0]
type input "Carboxylic Acid-08"
click at [437, 121] on icon at bounding box center [436, 121] width 9 height 10
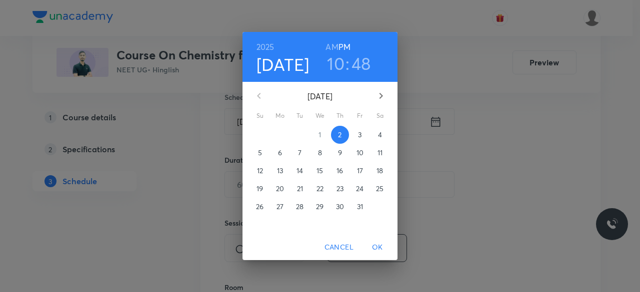
click at [361, 134] on p "3" at bounding box center [359, 135] width 3 height 10
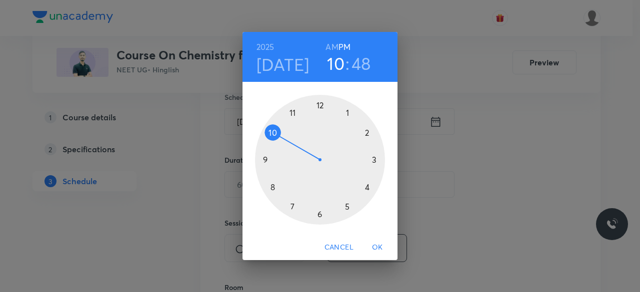
click at [366, 186] on div at bounding box center [320, 160] width 130 height 130
click at [322, 104] on div at bounding box center [320, 160] width 130 height 130
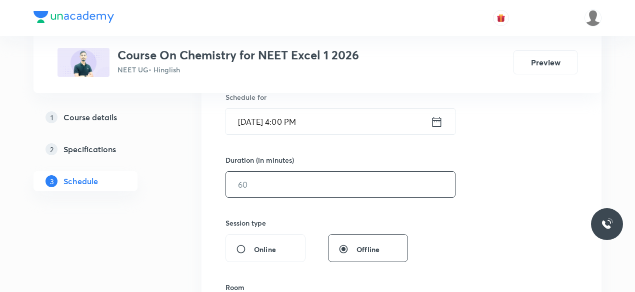
click at [251, 191] on input "text" at bounding box center [340, 184] width 229 height 25
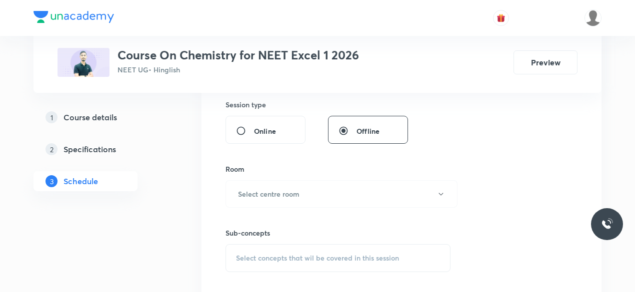
scroll to position [375, 0]
type input "85"
click at [251, 191] on h6 "Select centre room" at bounding box center [268, 192] width 61 height 10
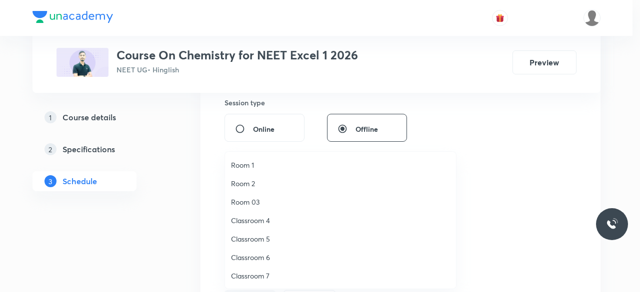
click at [263, 257] on span "Classroom 6" at bounding box center [340, 257] width 219 height 10
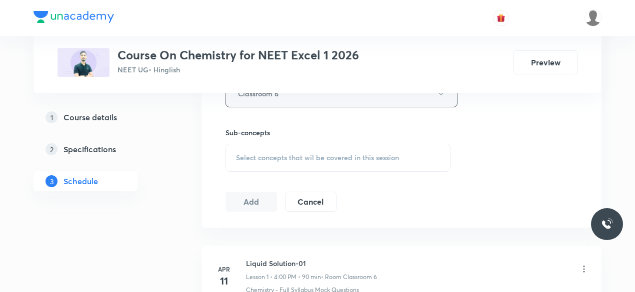
scroll to position [474, 0]
click at [242, 153] on span "Select concepts that wil be covered in this session" at bounding box center [317, 157] width 163 height 8
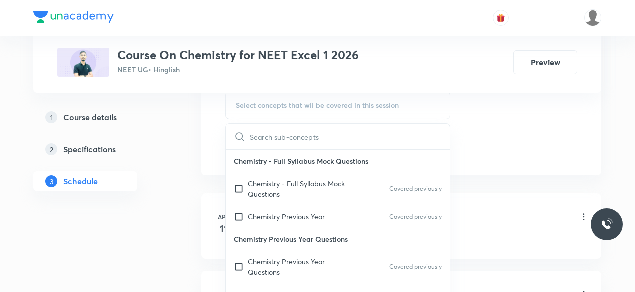
scroll to position [529, 0]
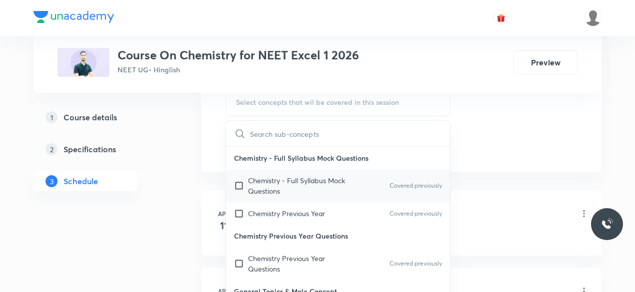
click at [234, 184] on input "checkbox" at bounding box center [241, 185] width 14 height 21
checkbox input "true"
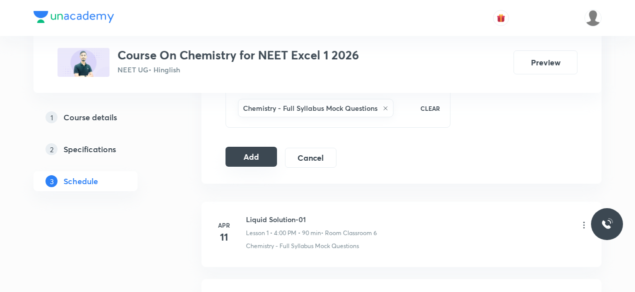
click at [254, 152] on button "Add" at bounding box center [250, 157] width 51 height 20
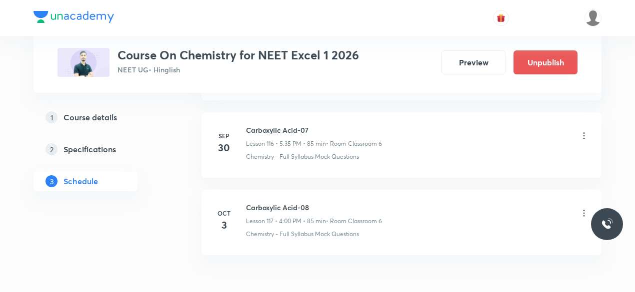
scroll to position [9052, 0]
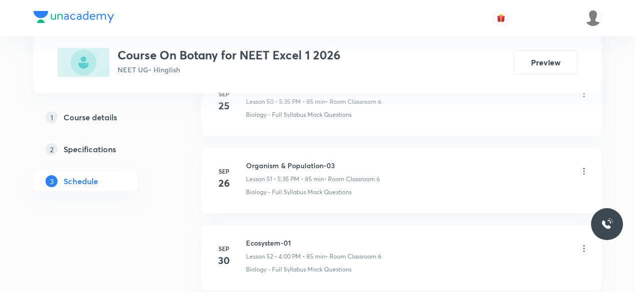
scroll to position [4517, 0]
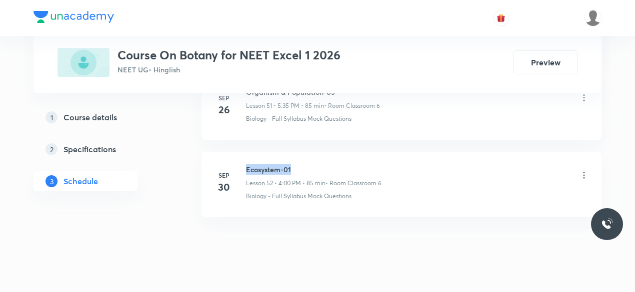
drag, startPoint x: 247, startPoint y: 152, endPoint x: 292, endPoint y: 150, distance: 45.0
click at [292, 164] on h6 "Ecosystem-01" at bounding box center [313, 169] width 135 height 10
copy h6 "Ecosystem-01"
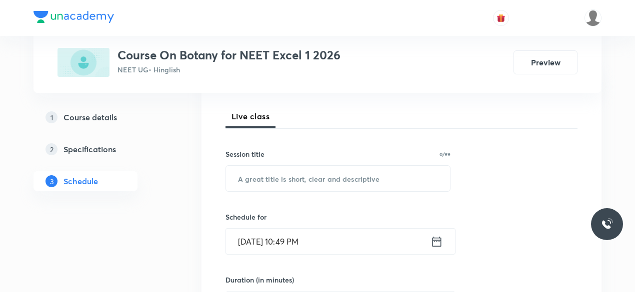
scroll to position [134, 0]
click at [258, 178] on input "text" at bounding box center [338, 178] width 224 height 25
paste input "Ecosystem-01"
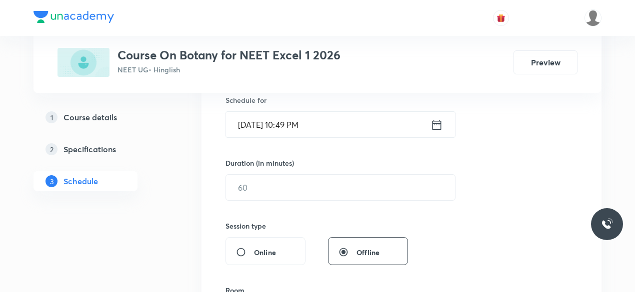
scroll to position [252, 0]
type input "Ecosystem-02"
click at [437, 124] on icon at bounding box center [436, 124] width 12 height 14
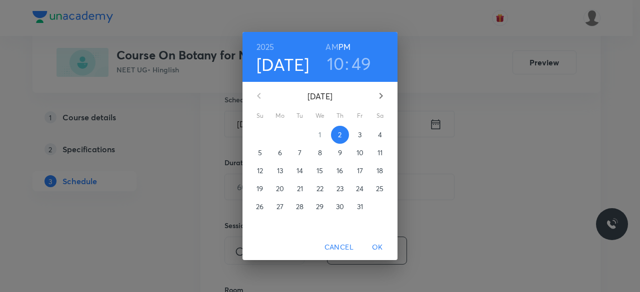
click at [360, 135] on p "3" at bounding box center [359, 135] width 3 height 10
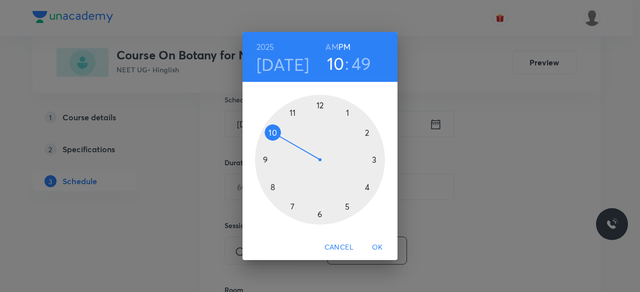
click at [348, 207] on div at bounding box center [320, 160] width 130 height 130
click at [293, 207] on div at bounding box center [320, 160] width 130 height 130
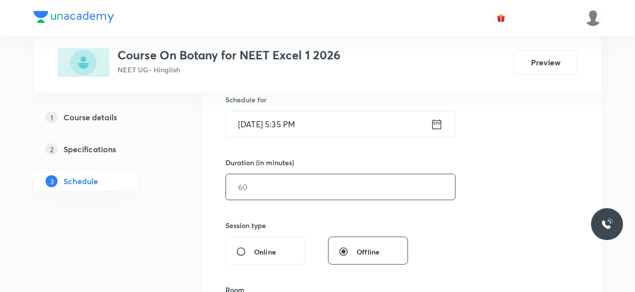
click at [262, 186] on input "text" at bounding box center [340, 186] width 229 height 25
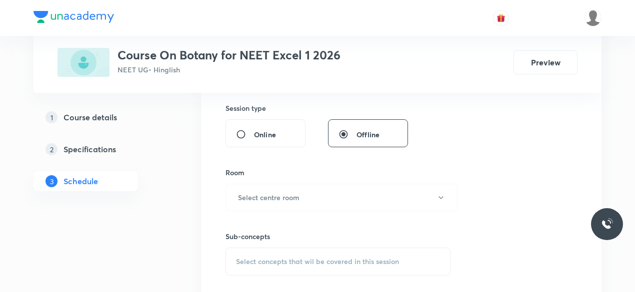
scroll to position [377, 0]
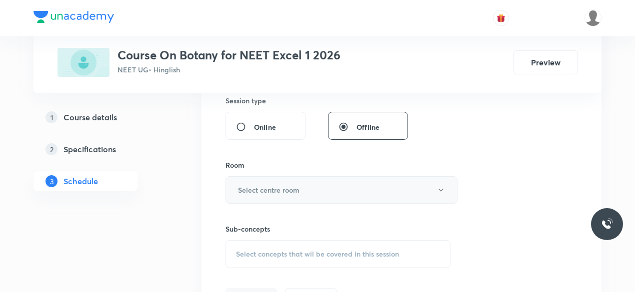
type input "85"
click at [238, 187] on h6 "Select centre room" at bounding box center [268, 190] width 61 height 10
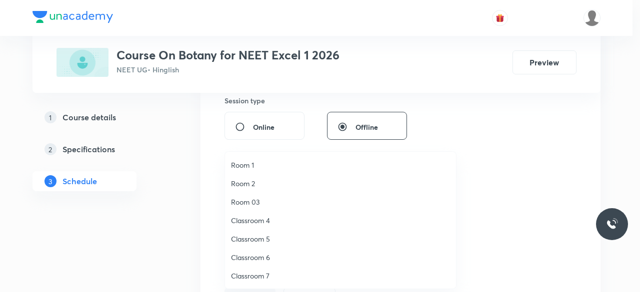
click at [260, 259] on span "Classroom 6" at bounding box center [340, 257] width 219 height 10
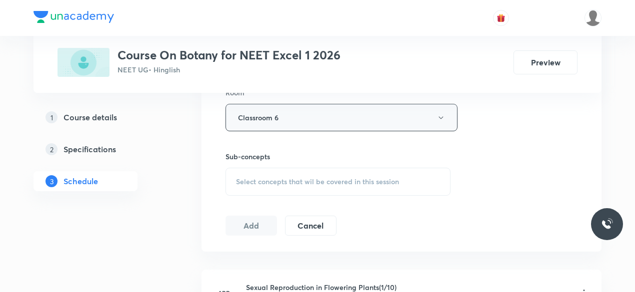
scroll to position [451, 0]
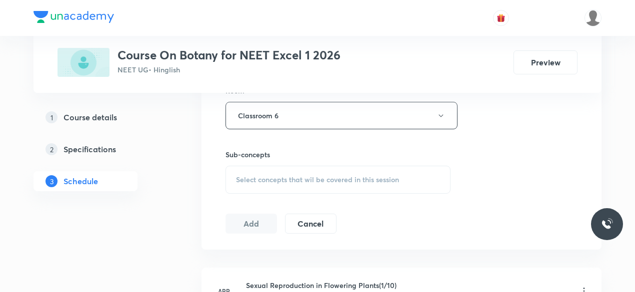
click at [237, 176] on span "Select concepts that wil be covered in this session" at bounding box center [317, 180] width 163 height 8
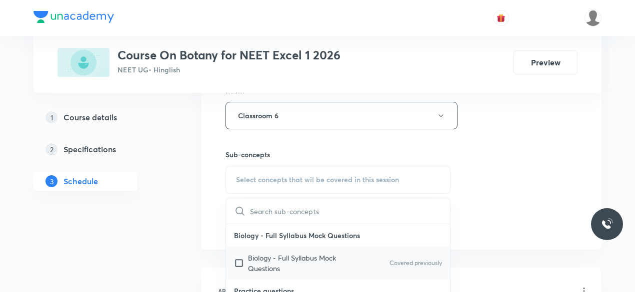
click at [238, 266] on input "checkbox" at bounding box center [241, 263] width 14 height 21
checkbox input "true"
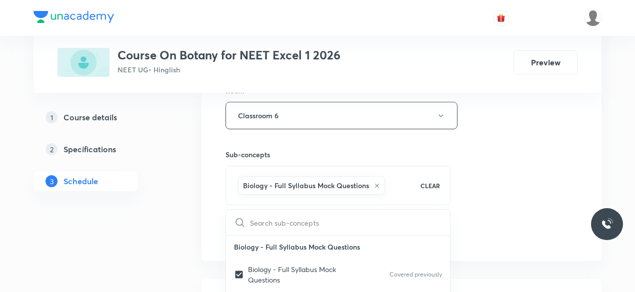
click at [206, 192] on div "Session 53 Live class Session title 12/99 Ecosystem-02 ​ Schedule for Oct 3, 20…" at bounding box center [401, 5] width 400 height 513
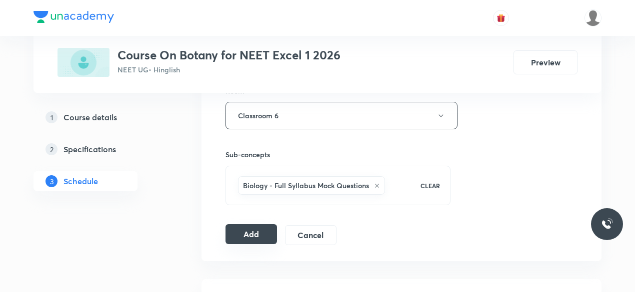
click at [248, 231] on button "Add" at bounding box center [250, 234] width 51 height 20
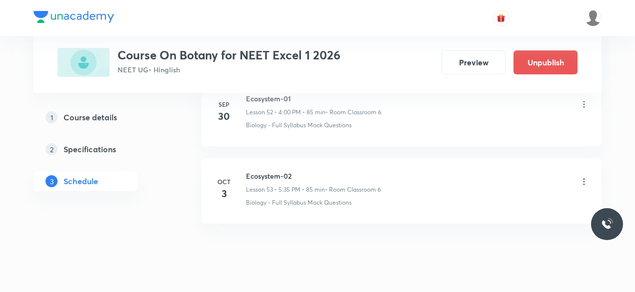
scroll to position [4136, 0]
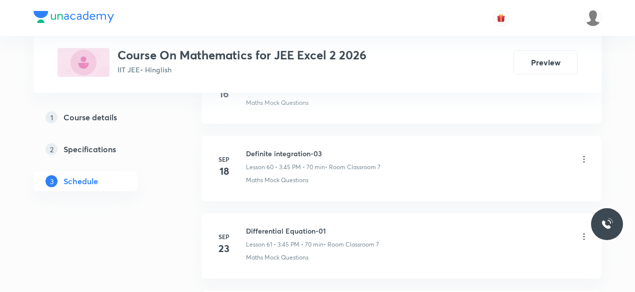
scroll to position [5365, 0]
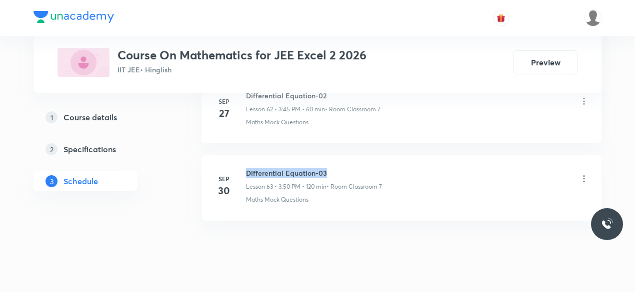
drag, startPoint x: 248, startPoint y: 150, endPoint x: 325, endPoint y: 152, distance: 77.0
click at [325, 168] on h6 "Differential Equation-03" at bounding box center [314, 173] width 136 height 10
copy h6 "Differential Equation-03"
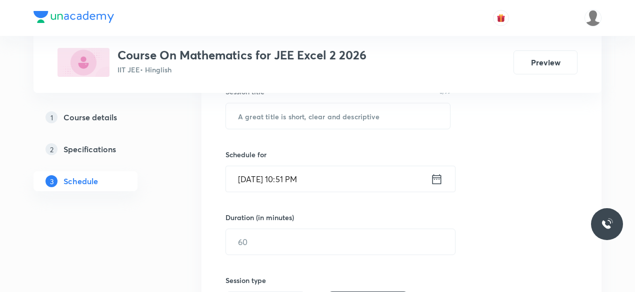
scroll to position [199, 0]
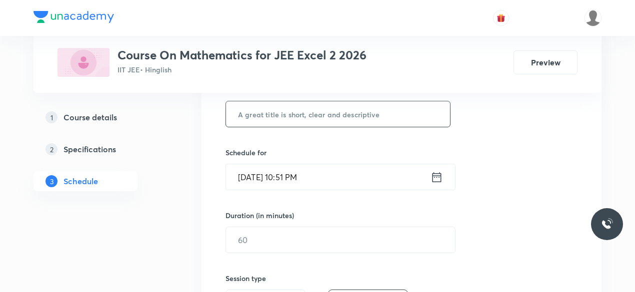
click at [264, 116] on input "text" at bounding box center [338, 113] width 224 height 25
paste input "Differential Equation-03"
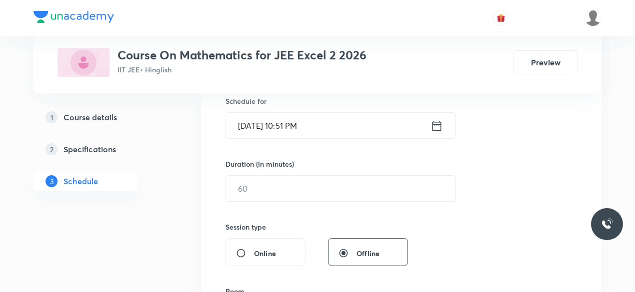
scroll to position [263, 0]
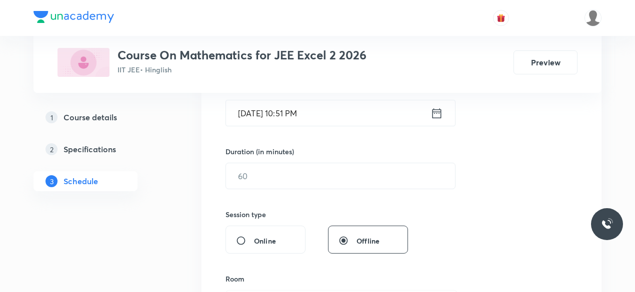
type input "Differential Equation-04"
click at [438, 113] on icon at bounding box center [436, 113] width 12 height 14
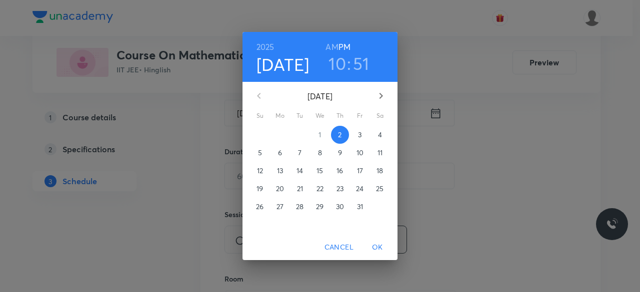
click at [361, 134] on p "3" at bounding box center [359, 135] width 3 height 10
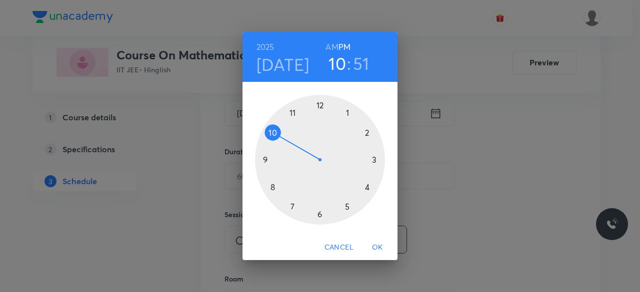
click at [374, 159] on div at bounding box center [320, 160] width 130 height 130
click at [266, 160] on div at bounding box center [320, 160] width 130 height 130
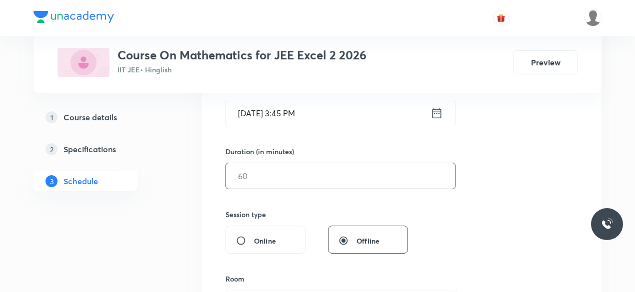
click at [276, 175] on input "text" at bounding box center [340, 175] width 229 height 25
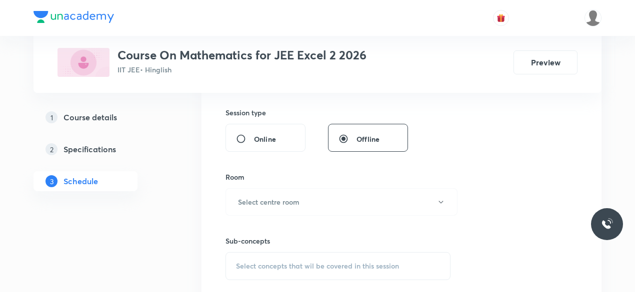
scroll to position [366, 0]
type input "60"
click at [246, 197] on h6 "Select centre room" at bounding box center [268, 201] width 61 height 10
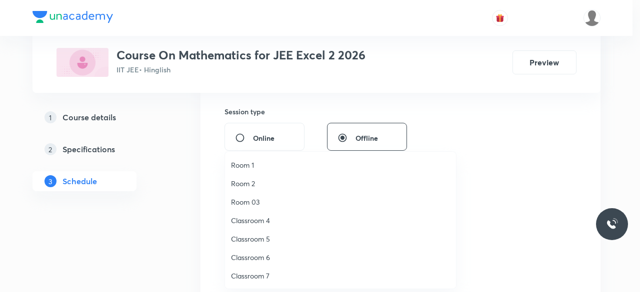
click at [258, 278] on span "Classroom 7" at bounding box center [340, 276] width 219 height 10
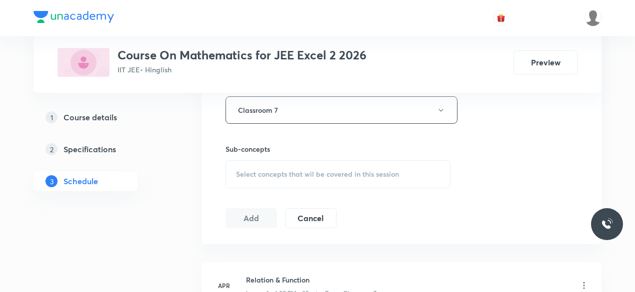
scroll to position [458, 0]
click at [241, 170] on span "Select concepts that wil be covered in this session" at bounding box center [317, 173] width 163 height 8
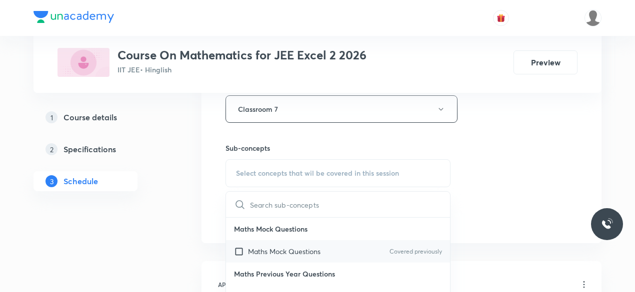
click at [241, 249] on input "checkbox" at bounding box center [241, 251] width 14 height 10
checkbox input "true"
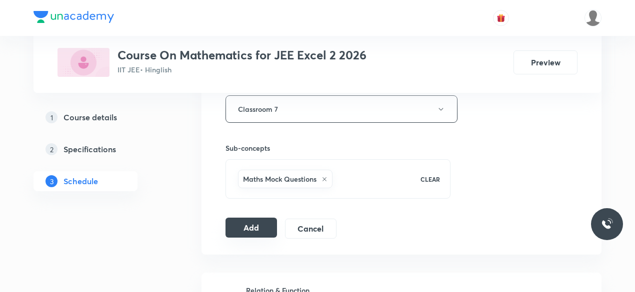
click at [253, 228] on button "Add" at bounding box center [250, 228] width 51 height 20
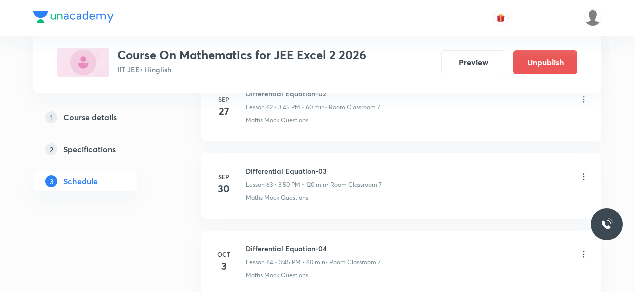
scroll to position [4985, 0]
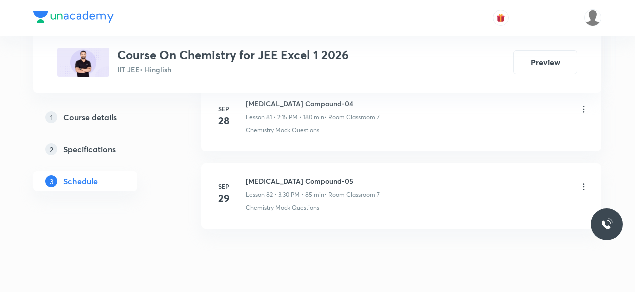
scroll to position [6830, 0]
drag, startPoint x: 246, startPoint y: 150, endPoint x: 326, endPoint y: 150, distance: 79.4
click at [326, 175] on h6 "[MEDICAL_DATA] Compound-05" at bounding box center [313, 180] width 134 height 10
copy h6 "[MEDICAL_DATA] Compound-05"
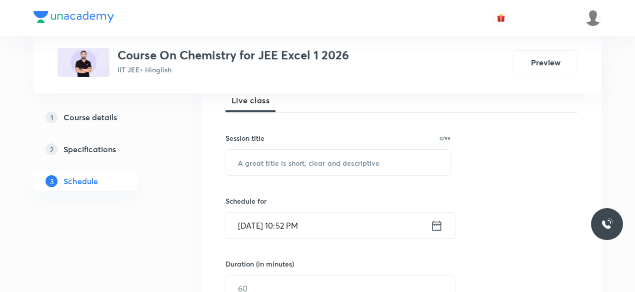
scroll to position [151, 0]
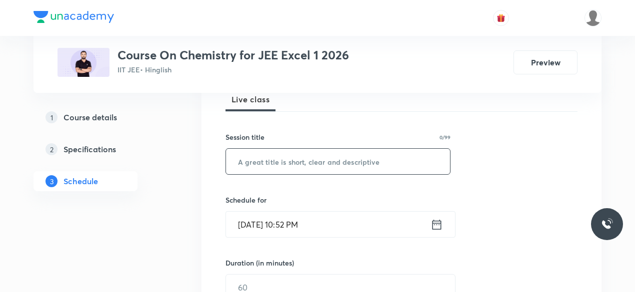
click at [277, 163] on input "text" at bounding box center [338, 161] width 224 height 25
paste input "Carbonyl Compound-05"
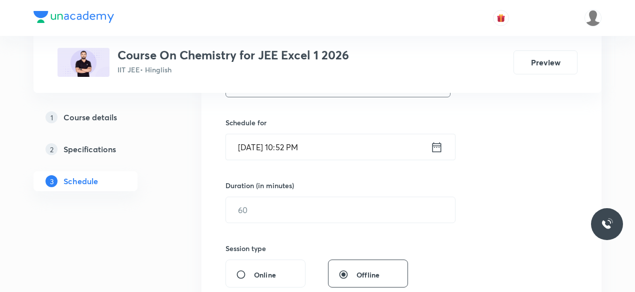
scroll to position [229, 0]
type input "Carbonyl Compound-06"
click at [437, 147] on icon at bounding box center [436, 147] width 12 height 14
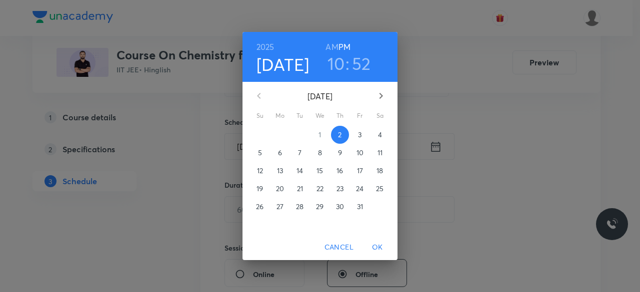
click at [360, 133] on p "3" at bounding box center [359, 135] width 3 height 10
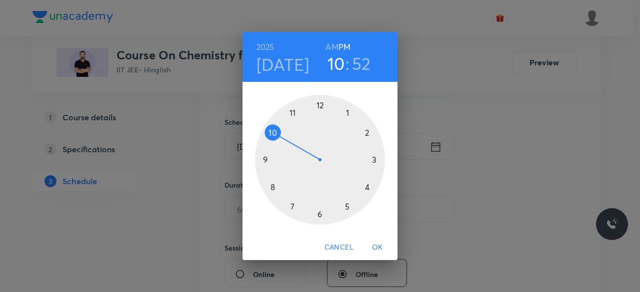
click at [347, 208] on div at bounding box center [320, 160] width 130 height 130
click at [348, 113] on div at bounding box center [320, 160] width 130 height 130
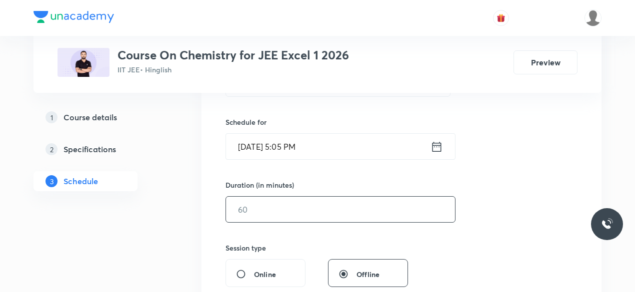
click at [261, 212] on input "text" at bounding box center [340, 209] width 229 height 25
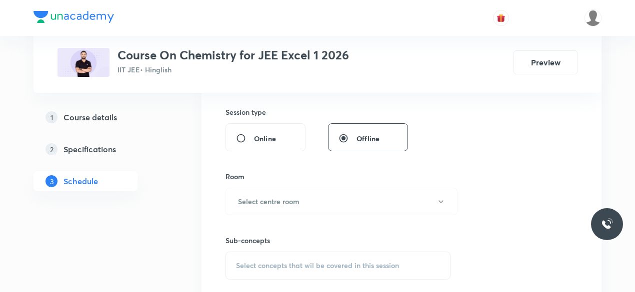
scroll to position [366, 0]
type input "85"
click at [253, 200] on h6 "Select centre room" at bounding box center [268, 200] width 61 height 10
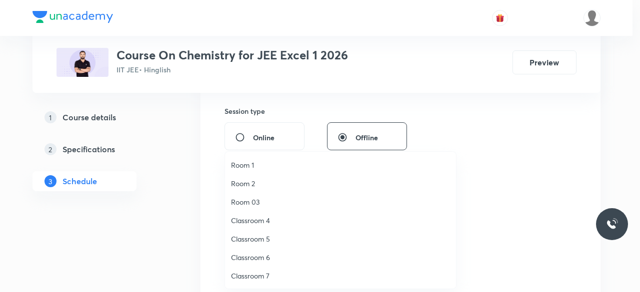
click at [260, 278] on span "Classroom 7" at bounding box center [340, 276] width 219 height 10
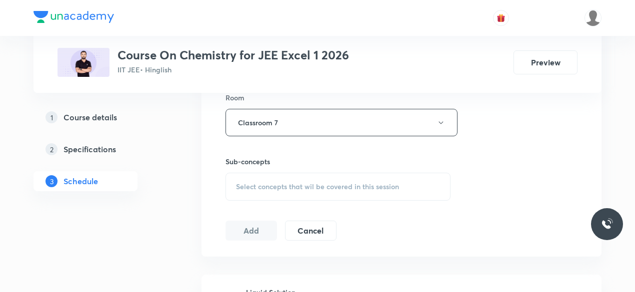
scroll to position [461, 0]
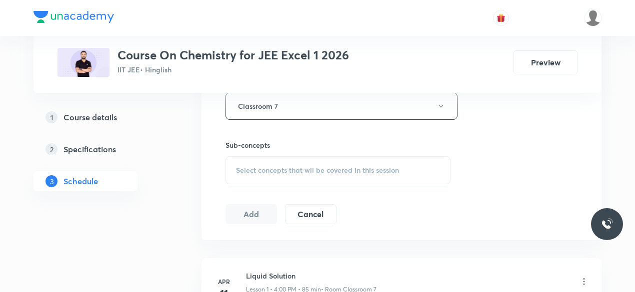
click at [237, 166] on span "Select concepts that wil be covered in this session" at bounding box center [317, 170] width 163 height 8
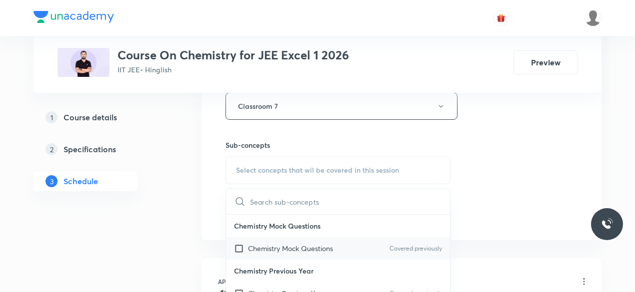
click at [236, 251] on input "checkbox" at bounding box center [241, 248] width 14 height 10
checkbox input "true"
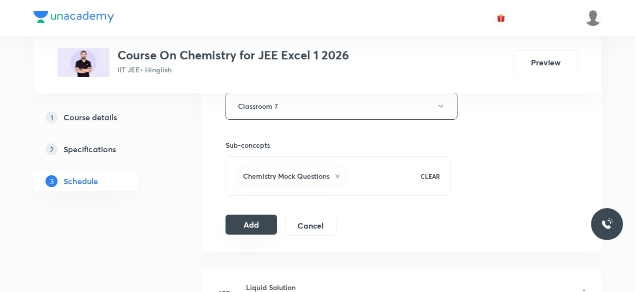
click at [246, 221] on button "Add" at bounding box center [250, 225] width 51 height 20
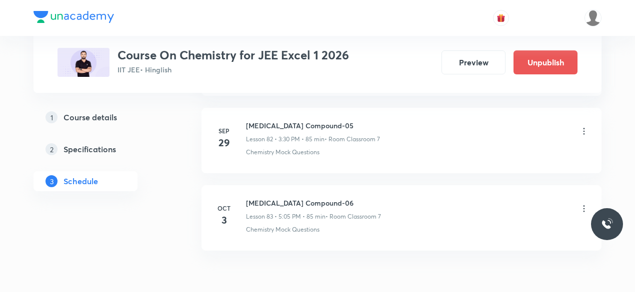
scroll to position [6450, 0]
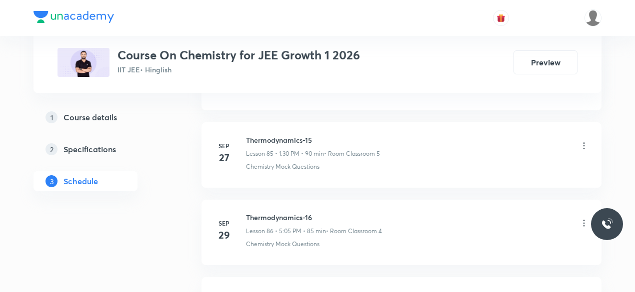
scroll to position [7216, 0]
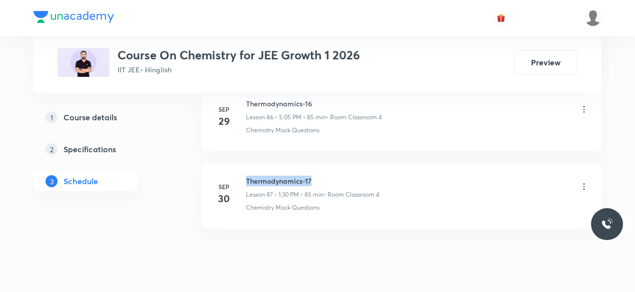
drag, startPoint x: 247, startPoint y: 150, endPoint x: 313, endPoint y: 151, distance: 66.5
click at [313, 176] on h6 "Thermodynamics-17" at bounding box center [312, 181] width 133 height 10
copy h6 "Thermodynamics-17"
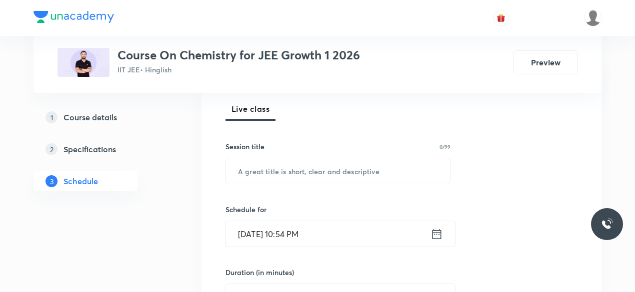
scroll to position [143, 0]
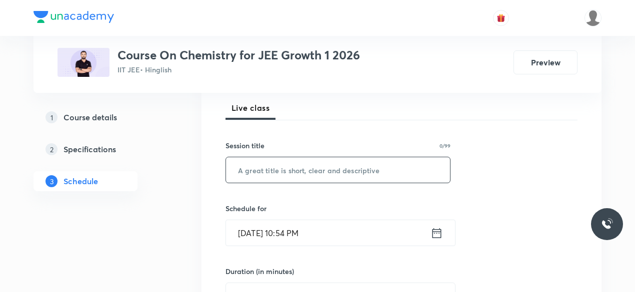
click at [242, 171] on input "text" at bounding box center [338, 169] width 224 height 25
paste input "Thermodynamics-17"
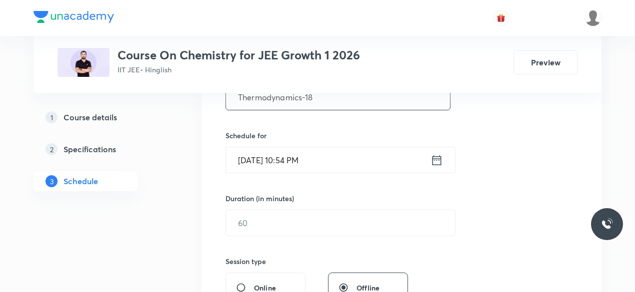
scroll to position [216, 0]
type input "Thermodynamics-18"
click at [436, 158] on icon at bounding box center [436, 160] width 12 height 14
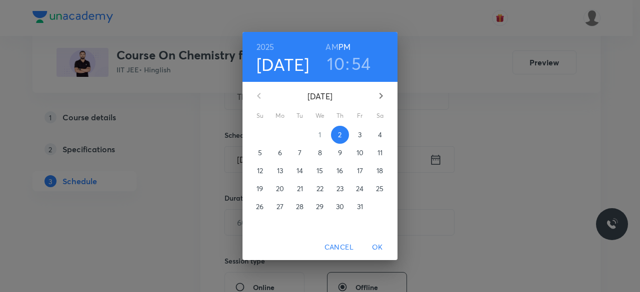
click at [360, 135] on p "3" at bounding box center [359, 135] width 3 height 10
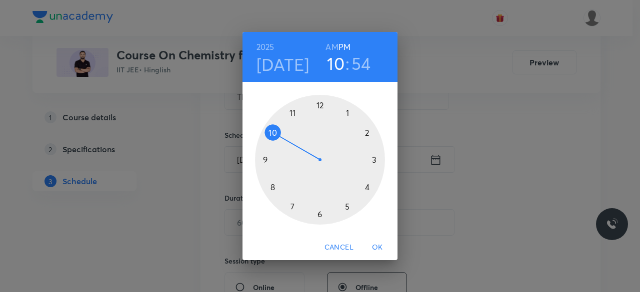
click at [374, 161] on div at bounding box center [320, 160] width 130 height 130
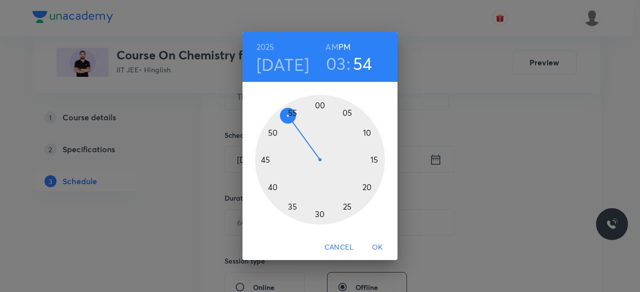
click at [320, 213] on div at bounding box center [320, 160] width 130 height 130
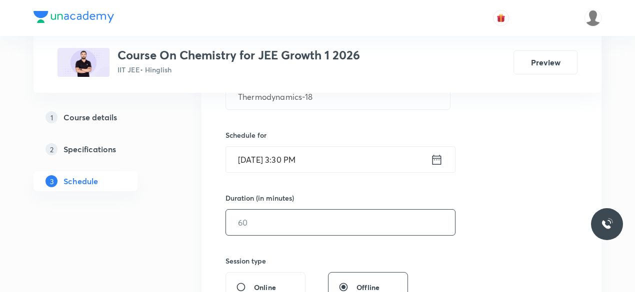
click at [258, 213] on input "text" at bounding box center [340, 222] width 229 height 25
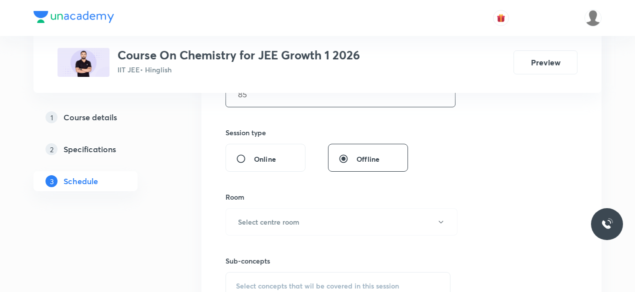
scroll to position [345, 0]
type input "85"
click at [244, 216] on h6 "Select centre room" at bounding box center [268, 221] width 61 height 10
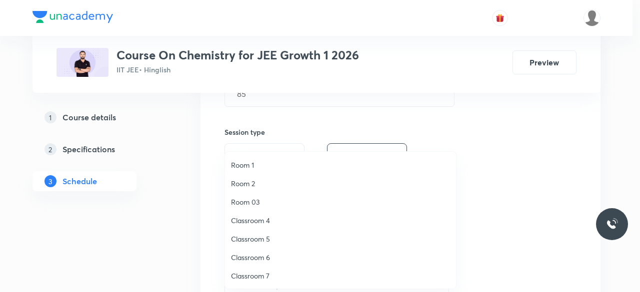
click at [265, 220] on span "Classroom 4" at bounding box center [340, 220] width 219 height 10
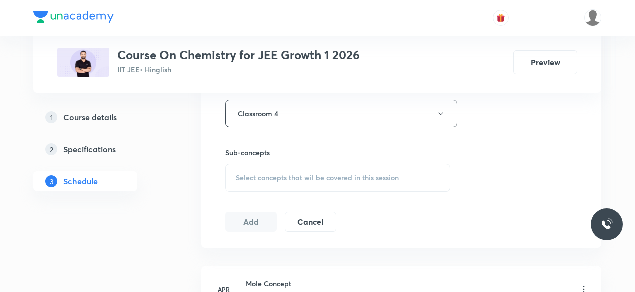
scroll to position [459, 0]
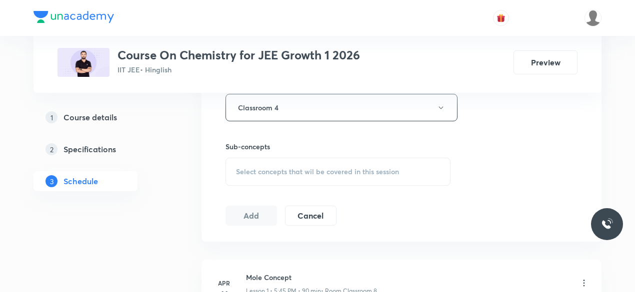
click at [240, 169] on span "Select concepts that wil be covered in this session" at bounding box center [317, 172] width 163 height 8
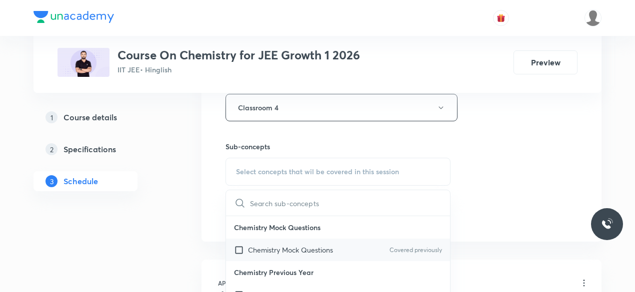
click at [239, 247] on input "checkbox" at bounding box center [241, 250] width 14 height 10
checkbox input "true"
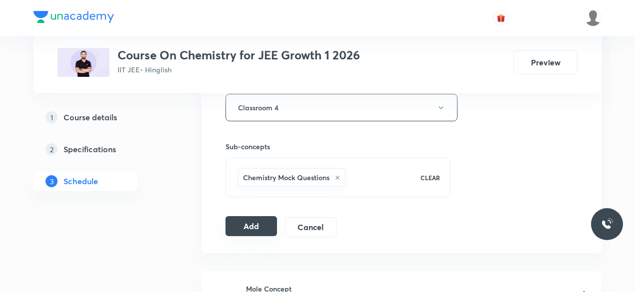
click at [250, 227] on button "Add" at bounding box center [250, 226] width 51 height 20
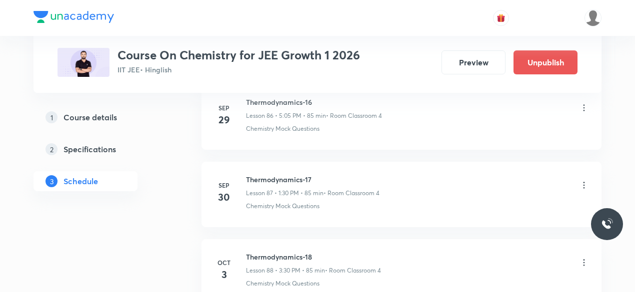
scroll to position [6835, 0]
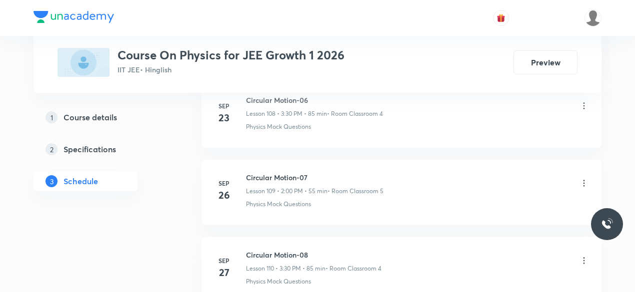
scroll to position [9067, 0]
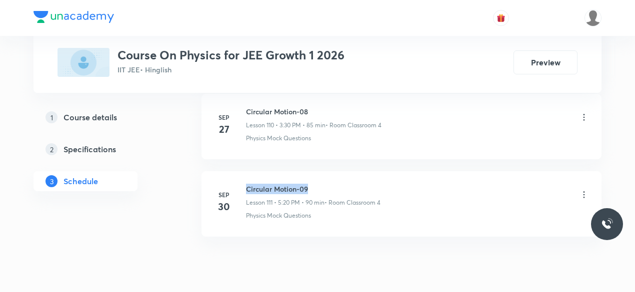
drag, startPoint x: 247, startPoint y: 150, endPoint x: 309, endPoint y: 150, distance: 62.0
click at [309, 184] on h6 "Circular Motion-09" at bounding box center [313, 189] width 134 height 10
copy h6 "Circular Motion-09"
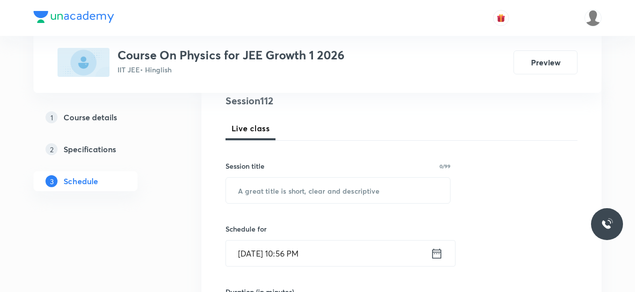
scroll to position [123, 0]
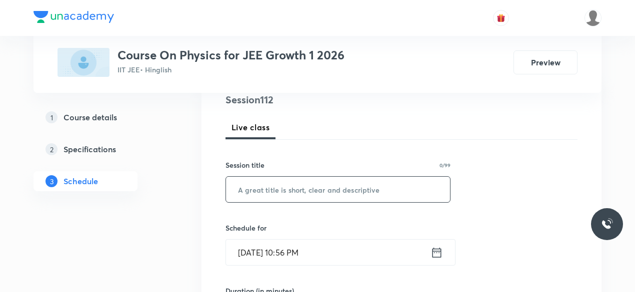
click at [245, 189] on input "text" at bounding box center [338, 189] width 224 height 25
paste input "Circular Motion-09"
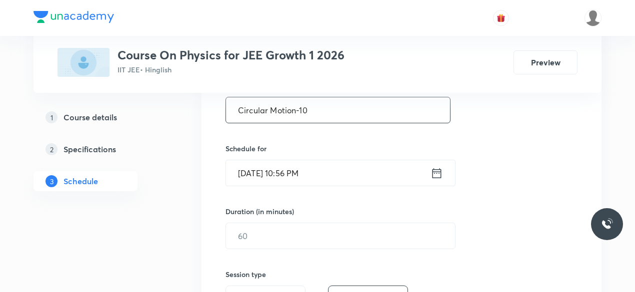
scroll to position [204, 0]
type input "Circular Motion-10"
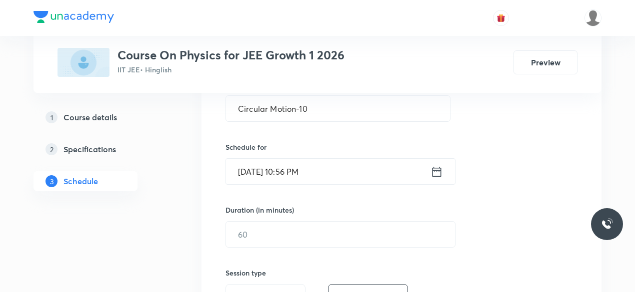
click at [438, 171] on icon at bounding box center [436, 172] width 12 height 14
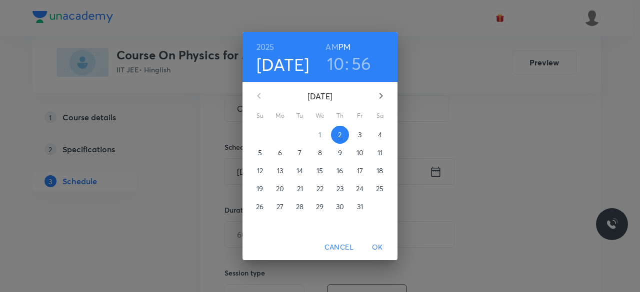
click at [360, 136] on p "3" at bounding box center [359, 135] width 3 height 10
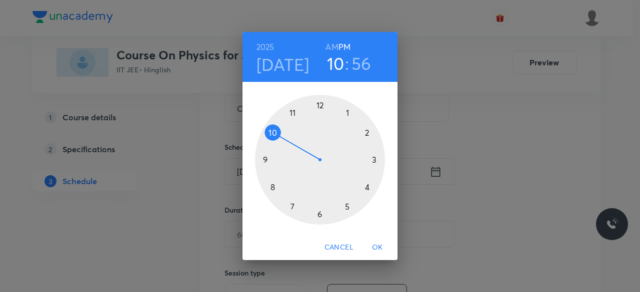
click at [347, 208] on div at bounding box center [320, 160] width 130 height 130
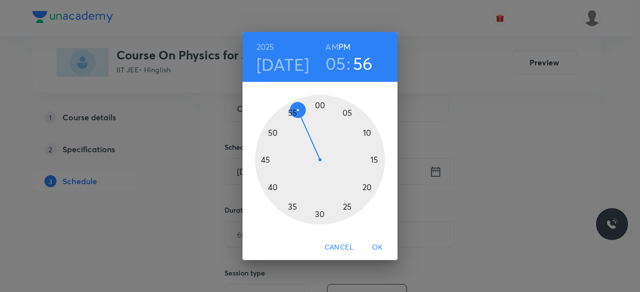
click at [366, 186] on div at bounding box center [320, 160] width 130 height 130
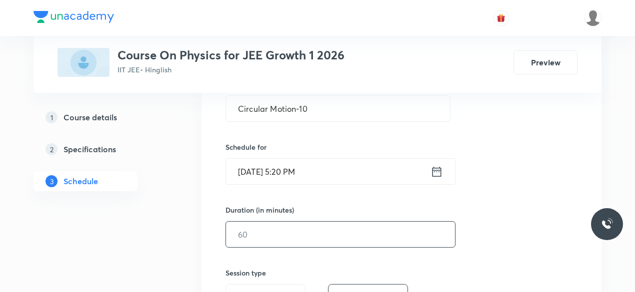
click at [244, 236] on input "text" at bounding box center [340, 234] width 229 height 25
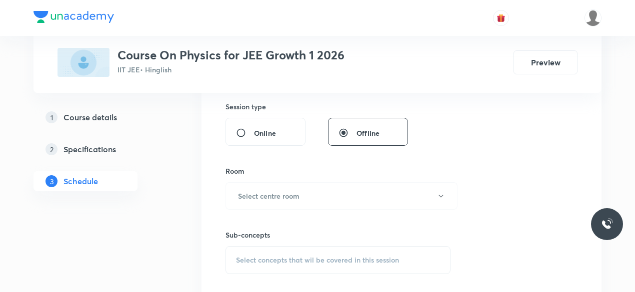
scroll to position [371, 0]
type input "90"
click at [242, 193] on h6 "Select centre room" at bounding box center [268, 195] width 61 height 10
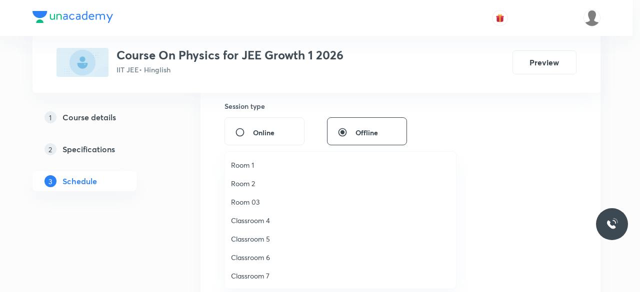
click at [266, 220] on span "Classroom 4" at bounding box center [340, 220] width 219 height 10
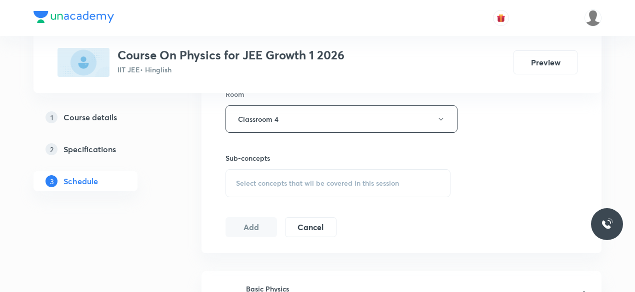
scroll to position [451, 0]
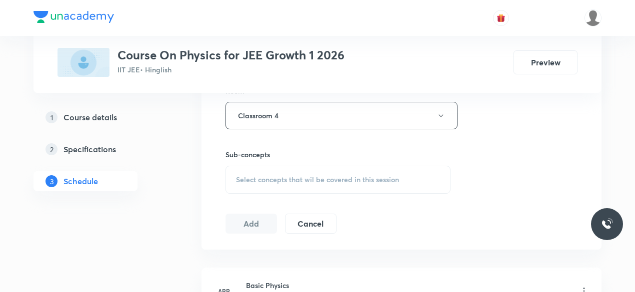
click at [239, 179] on span "Select concepts that wil be covered in this session" at bounding box center [317, 180] width 163 height 8
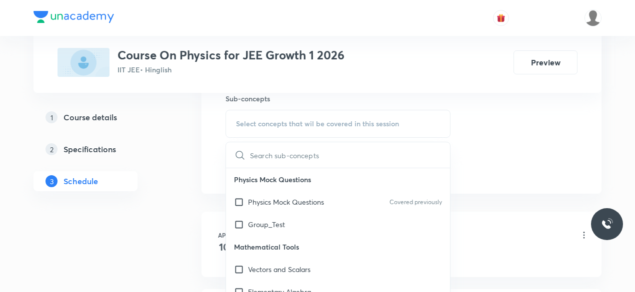
scroll to position [511, 0]
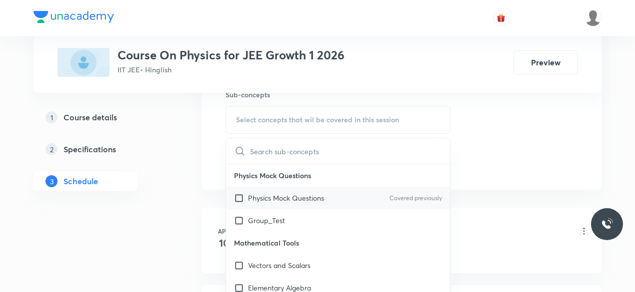
click at [240, 196] on input "checkbox" at bounding box center [241, 198] width 14 height 10
checkbox input "true"
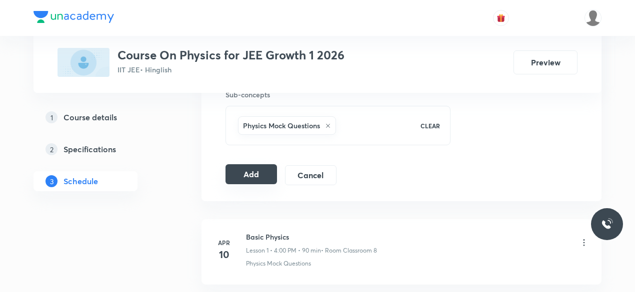
click at [245, 175] on button "Add" at bounding box center [250, 174] width 51 height 20
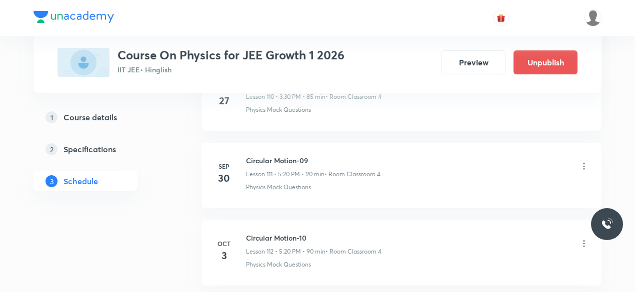
scroll to position [8635, 0]
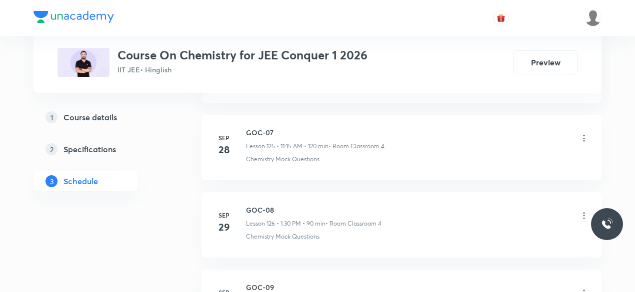
scroll to position [10301, 0]
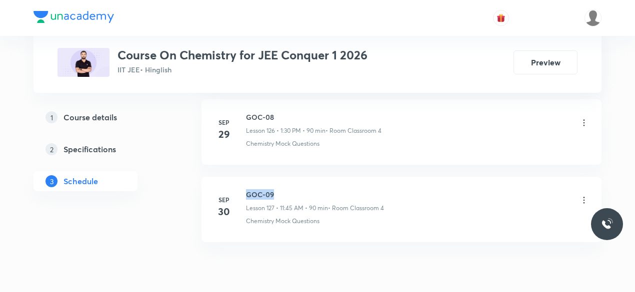
drag, startPoint x: 246, startPoint y: 149, endPoint x: 275, endPoint y: 149, distance: 28.5
click at [275, 189] on h6 "GOC-09" at bounding box center [315, 194] width 138 height 10
copy h6 "GOC-09"
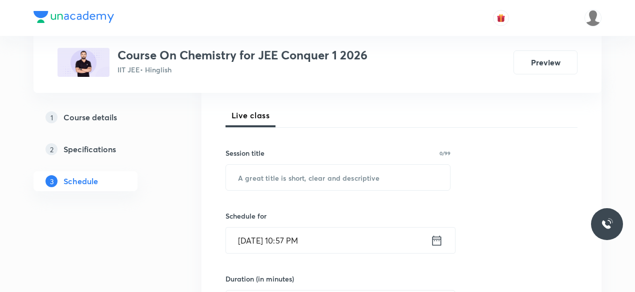
scroll to position [137, 0]
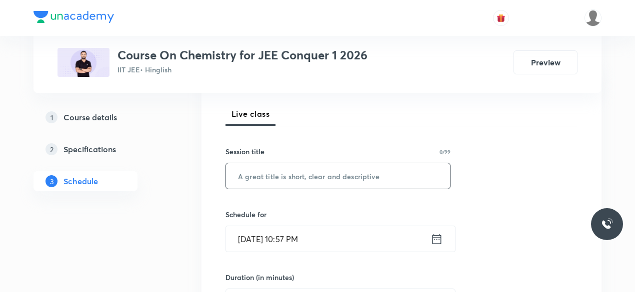
click at [249, 177] on input "text" at bounding box center [338, 175] width 224 height 25
paste input "GOC-09"
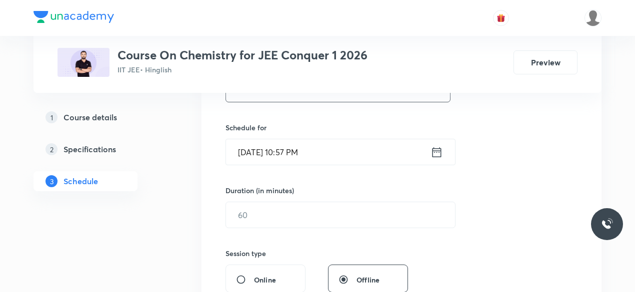
scroll to position [226, 0]
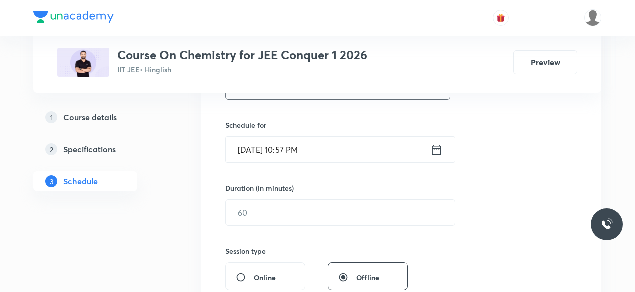
type input "GOC-10"
click at [440, 148] on icon at bounding box center [436, 150] width 12 height 14
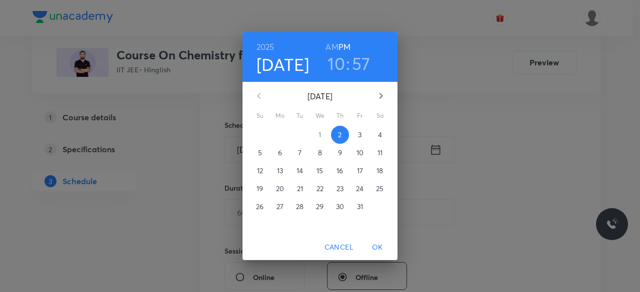
click at [360, 135] on p "3" at bounding box center [359, 135] width 3 height 10
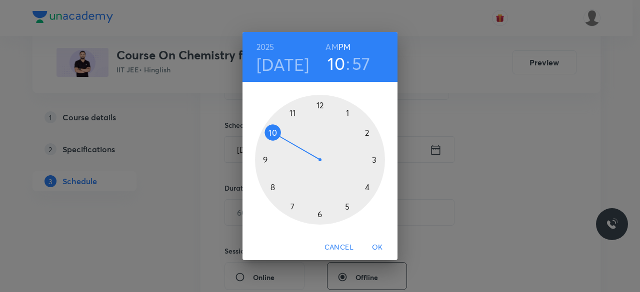
click at [271, 134] on div at bounding box center [320, 160] width 130 height 130
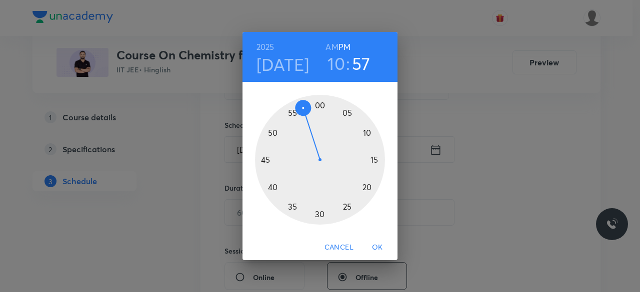
click at [318, 105] on div at bounding box center [320, 160] width 130 height 130
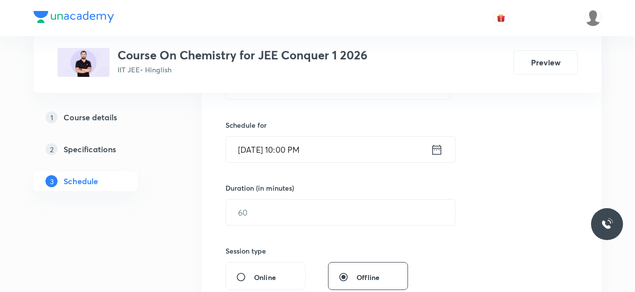
click at [436, 148] on icon at bounding box center [436, 150] width 12 height 14
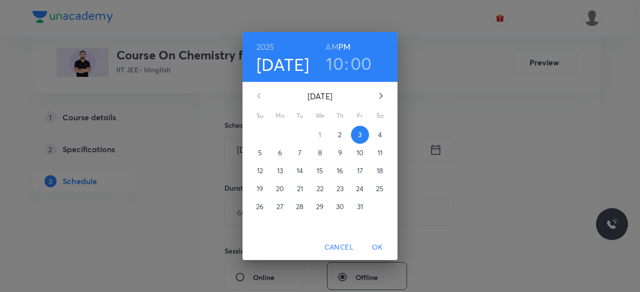
click at [334, 45] on h6 "AM" at bounding box center [331, 47] width 12 height 14
click at [377, 245] on span "OK" at bounding box center [377, 247] width 24 height 12
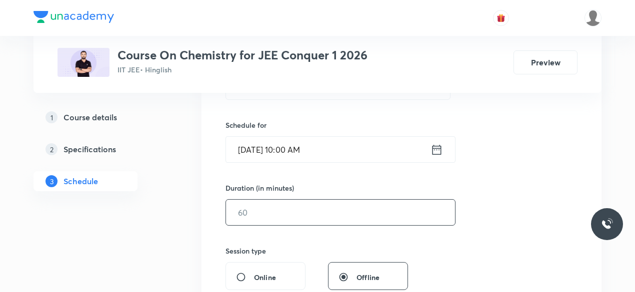
click at [256, 204] on input "text" at bounding box center [340, 212] width 229 height 25
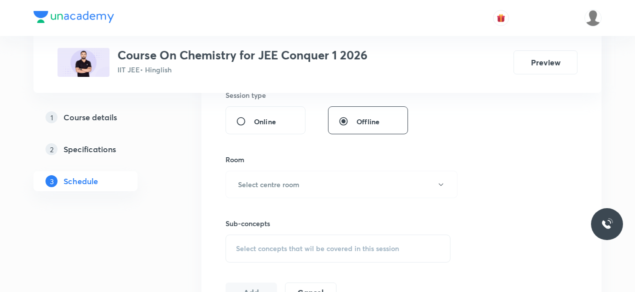
scroll to position [383, 0]
type input "90"
click at [244, 182] on h6 "Select centre room" at bounding box center [268, 184] width 61 height 10
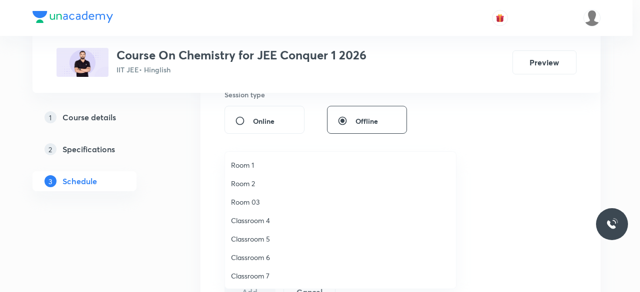
click at [265, 222] on span "Classroom 4" at bounding box center [340, 220] width 219 height 10
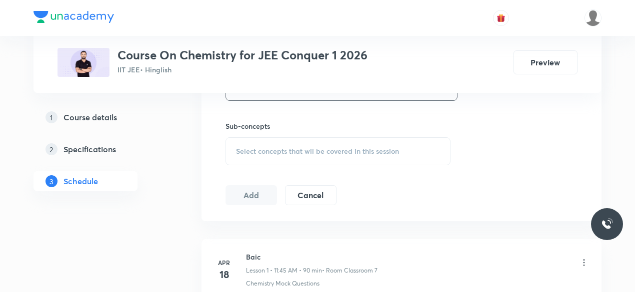
scroll to position [481, 0]
click at [237, 147] on span "Select concepts that wil be covered in this session" at bounding box center [317, 150] width 163 height 8
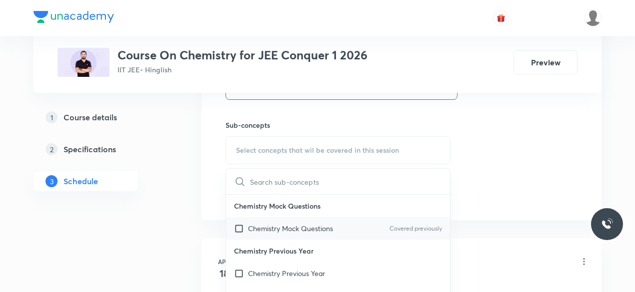
click at [238, 226] on input "checkbox" at bounding box center [241, 228] width 14 height 10
checkbox input "true"
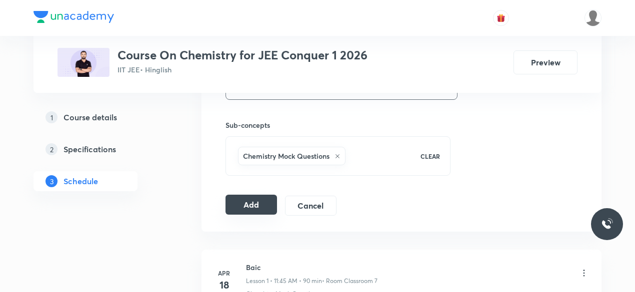
click at [246, 204] on button "Add" at bounding box center [250, 205] width 51 height 20
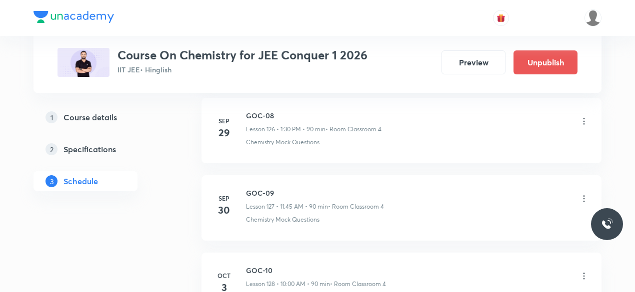
scroll to position [9920, 0]
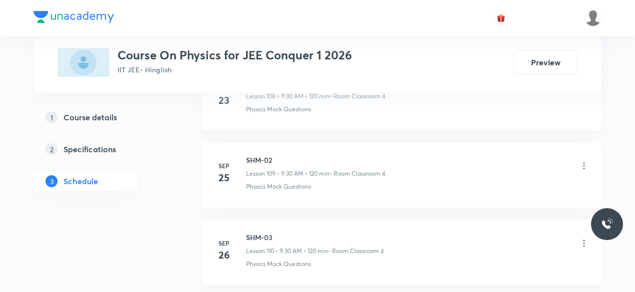
scroll to position [9298, 0]
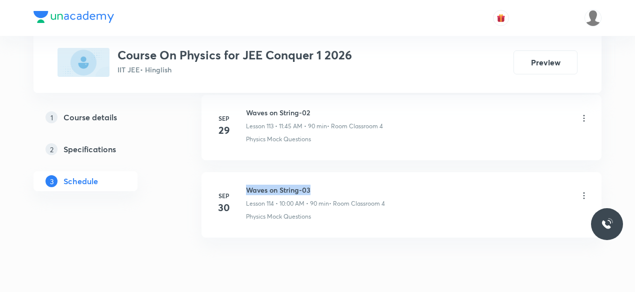
drag, startPoint x: 248, startPoint y: 150, endPoint x: 309, endPoint y: 150, distance: 61.0
click at [309, 185] on h6 "Waves on String-03" at bounding box center [315, 190] width 139 height 10
copy h6 "Waves on String-03"
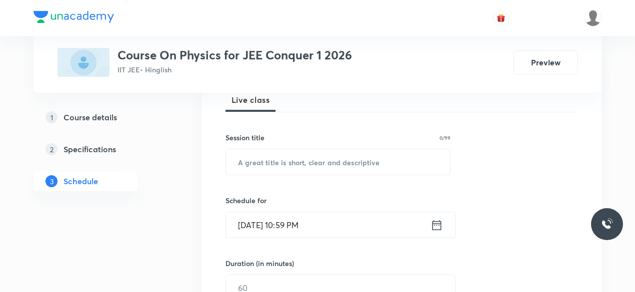
scroll to position [155, 0]
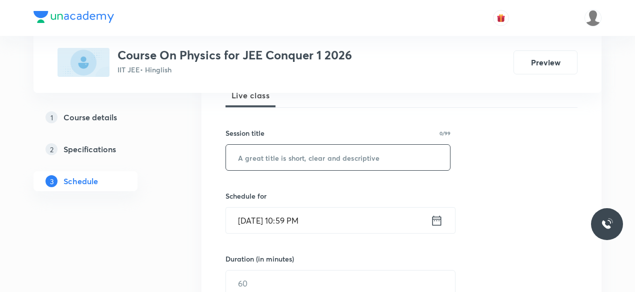
click at [260, 153] on input "text" at bounding box center [338, 157] width 224 height 25
paste input "Waves on String-03"
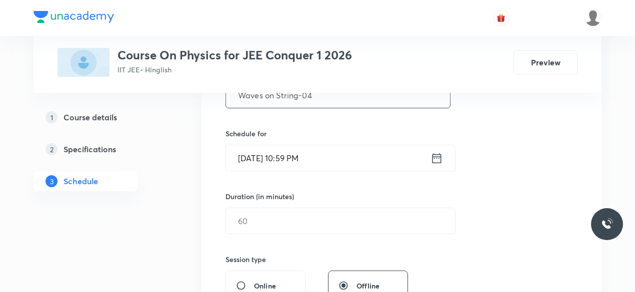
scroll to position [220, 0]
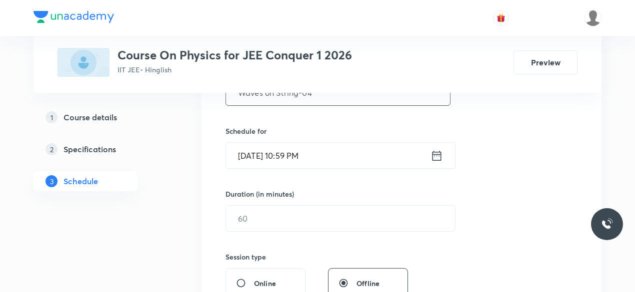
type input "Waves on String-04"
click at [438, 156] on icon at bounding box center [436, 156] width 12 height 14
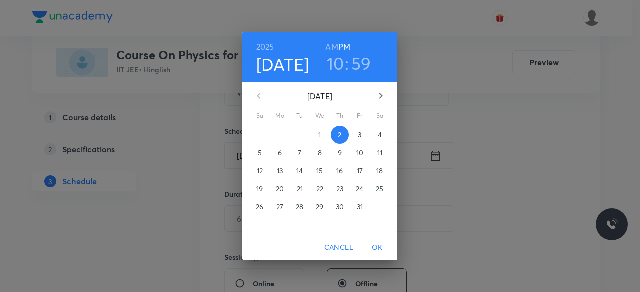
click at [360, 136] on p "3" at bounding box center [359, 135] width 3 height 10
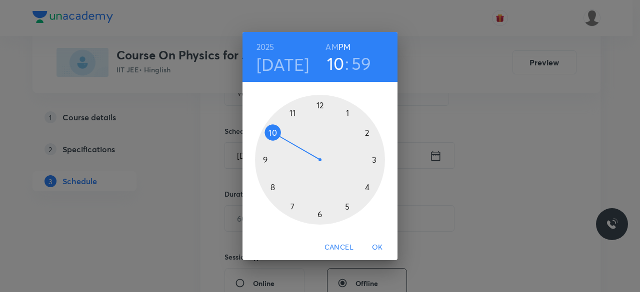
click at [294, 113] on div at bounding box center [320, 160] width 130 height 130
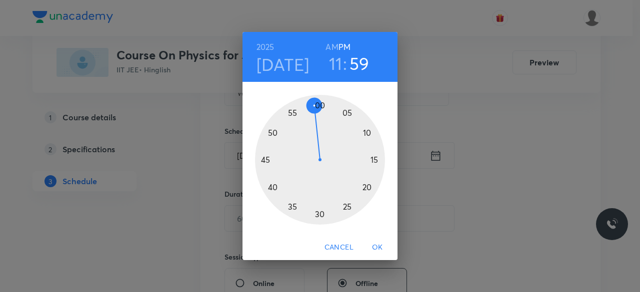
click at [265, 161] on div at bounding box center [320, 160] width 130 height 130
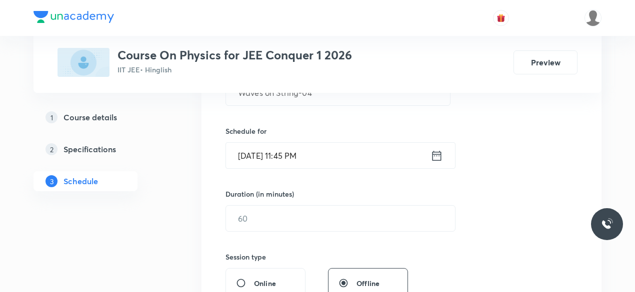
click at [436, 154] on icon at bounding box center [436, 156] width 12 height 14
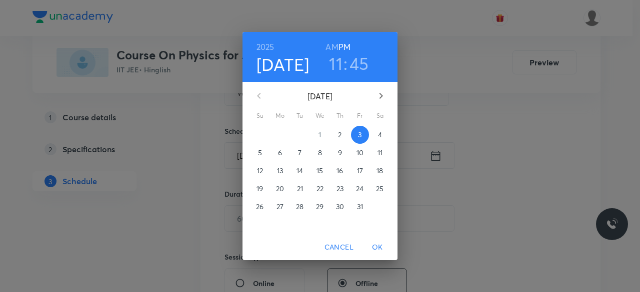
click at [330, 48] on h6 "AM" at bounding box center [331, 47] width 12 height 14
click at [377, 247] on span "OK" at bounding box center [377, 247] width 24 height 12
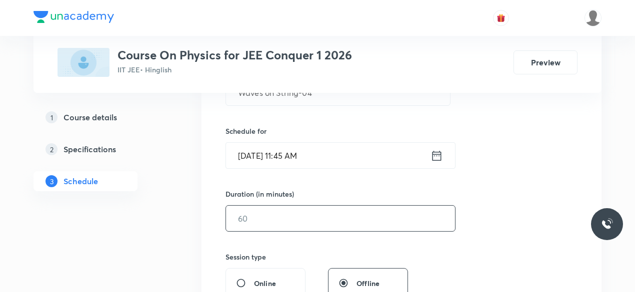
click at [285, 221] on input "text" at bounding box center [340, 218] width 229 height 25
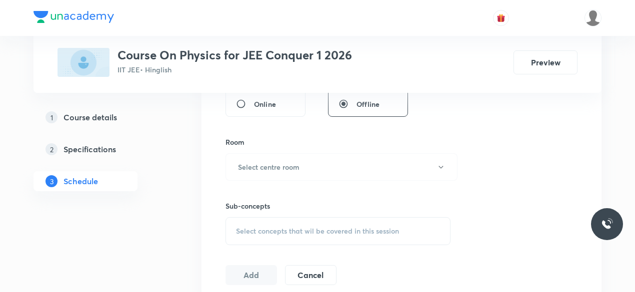
scroll to position [406, 0]
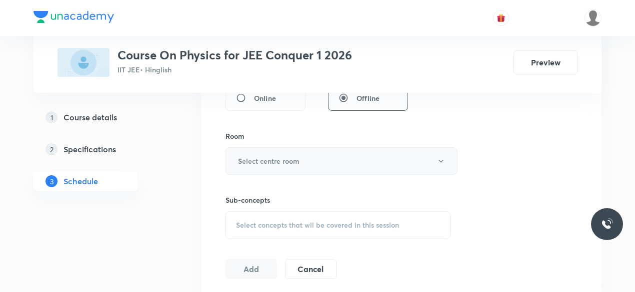
type input "90"
click at [243, 152] on button "Select centre room" at bounding box center [341, 160] width 232 height 27
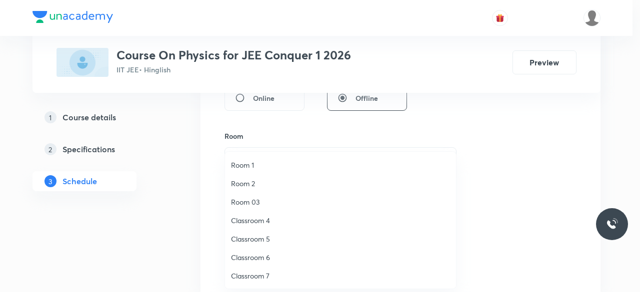
click at [257, 224] on span "Classroom 4" at bounding box center [340, 220] width 219 height 10
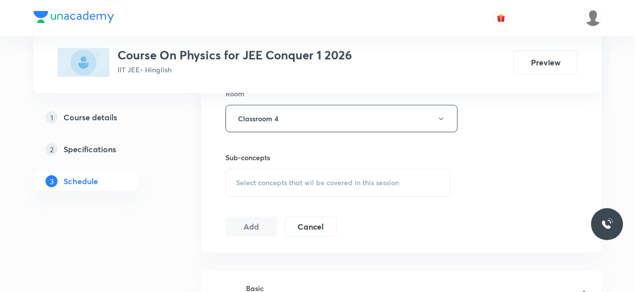
scroll to position [462, 0]
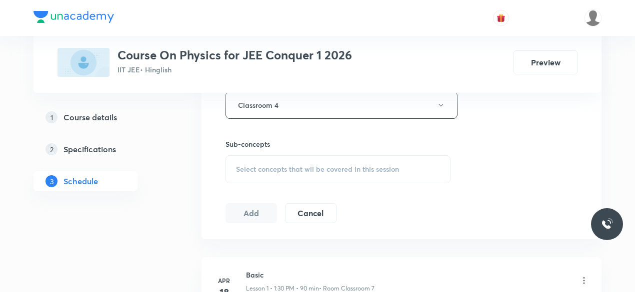
click at [234, 167] on div "Select concepts that wil be covered in this session" at bounding box center [337, 169] width 225 height 28
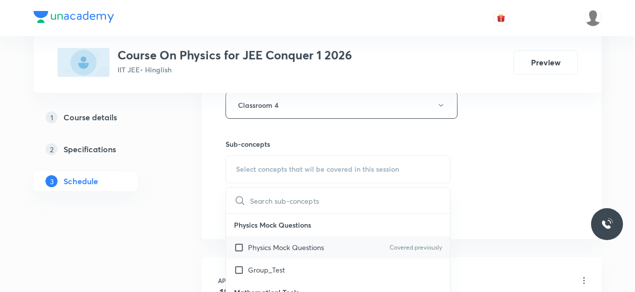
click at [239, 246] on input "checkbox" at bounding box center [241, 247] width 14 height 10
checkbox input "true"
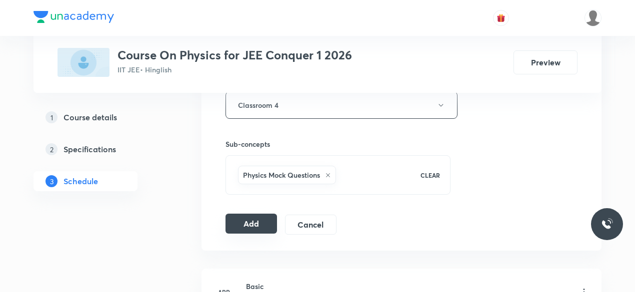
click at [244, 219] on button "Add" at bounding box center [250, 224] width 51 height 20
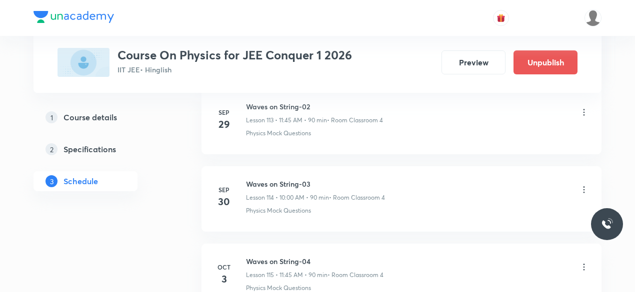
scroll to position [8917, 0]
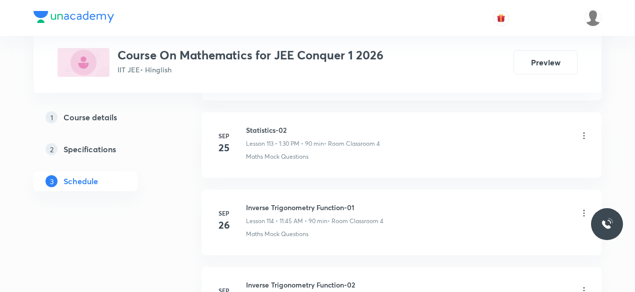
scroll to position [9452, 0]
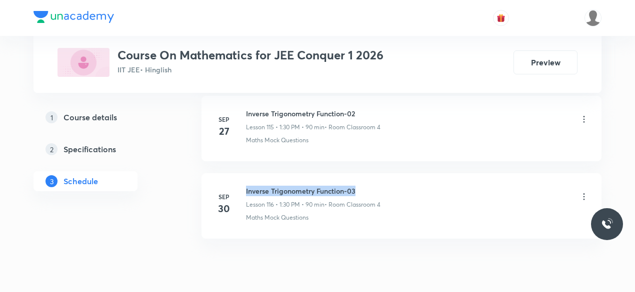
drag, startPoint x: 246, startPoint y: 150, endPoint x: 357, endPoint y: 151, distance: 110.9
click at [357, 186] on h6 "Inverse Trigonometry Function-03" at bounding box center [313, 191] width 134 height 10
copy h6 "Inverse Trigonometry Function-03"
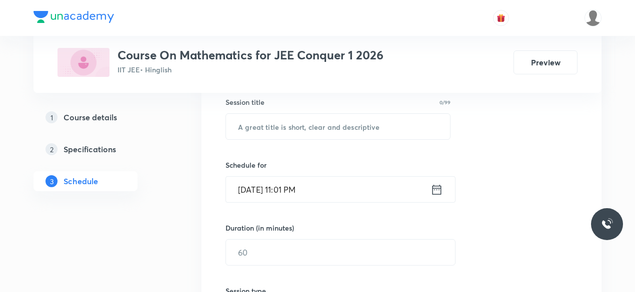
scroll to position [187, 0]
click at [292, 132] on input "text" at bounding box center [338, 125] width 224 height 25
paste input "Inverse Trigonometry Function-03"
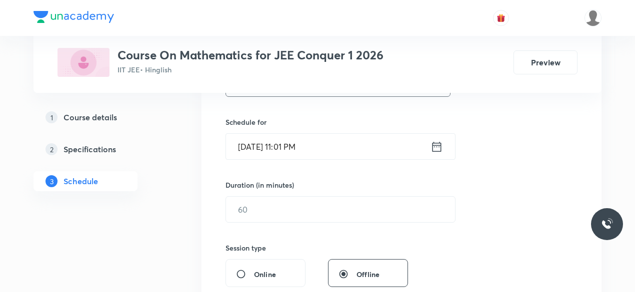
scroll to position [231, 0]
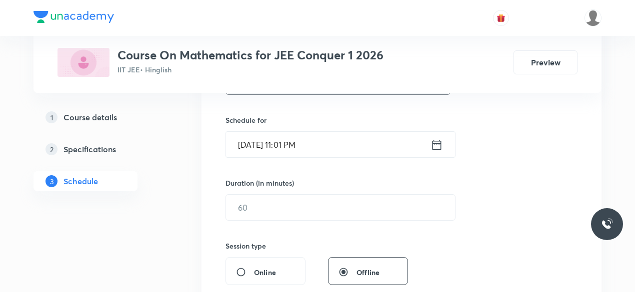
type input "Inverse Trigonometry Function-04"
click at [437, 143] on icon at bounding box center [436, 145] width 12 height 14
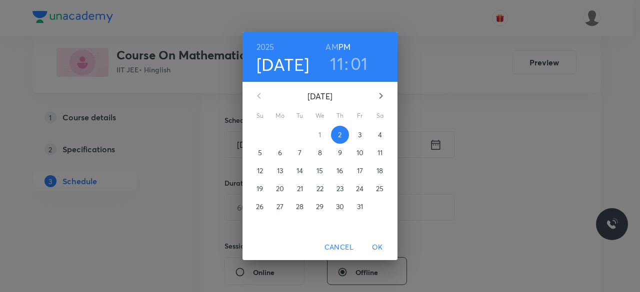
click at [357, 134] on span "3" at bounding box center [360, 135] width 18 height 10
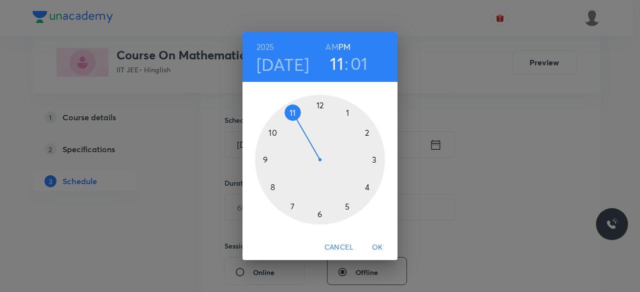
click at [348, 111] on div at bounding box center [320, 160] width 130 height 130
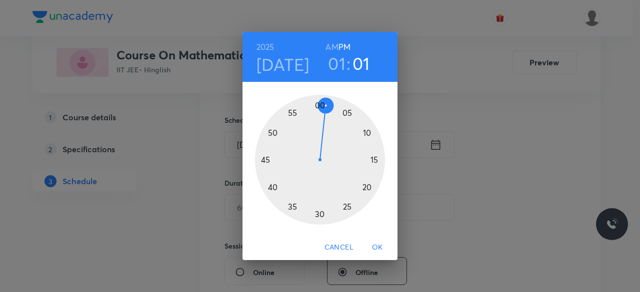
click at [319, 214] on div at bounding box center [320, 160] width 130 height 130
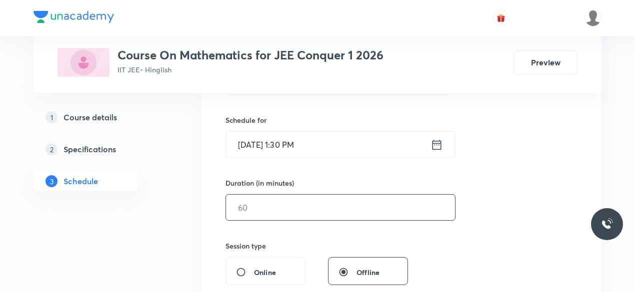
click at [269, 206] on input "text" at bounding box center [340, 207] width 229 height 25
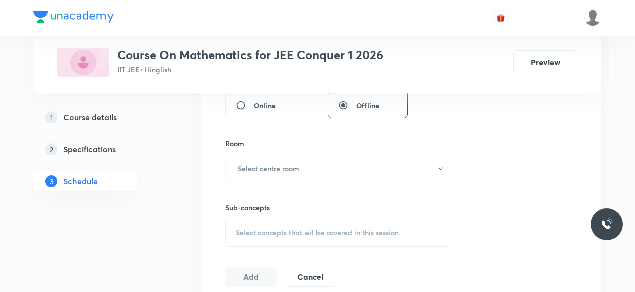
scroll to position [399, 0]
type input "90"
click at [239, 161] on button "Select centre room" at bounding box center [341, 167] width 232 height 27
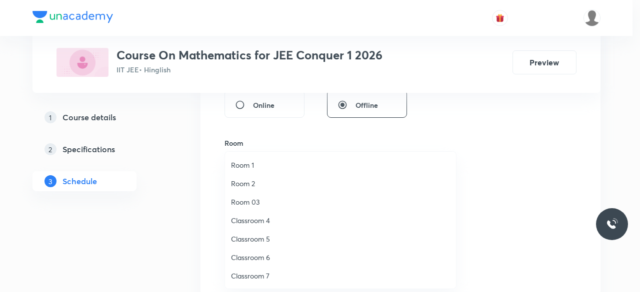
click at [262, 221] on span "Classroom 4" at bounding box center [340, 220] width 219 height 10
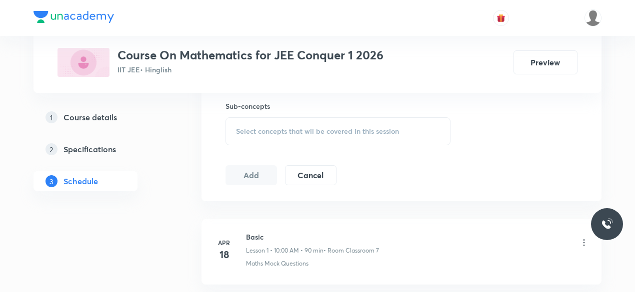
scroll to position [502, 0]
click at [240, 125] on span "Select concepts that wil be covered in this session" at bounding box center [317, 129] width 163 height 8
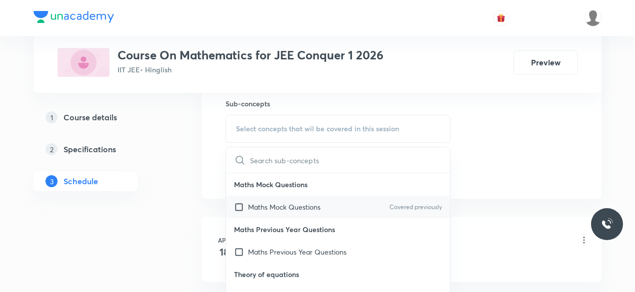
click at [242, 205] on input "checkbox" at bounding box center [241, 207] width 14 height 10
checkbox input "true"
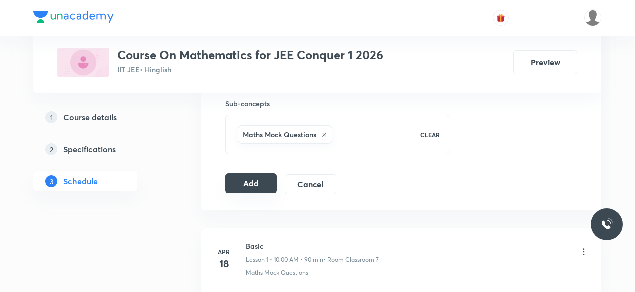
click at [254, 178] on button "Add" at bounding box center [250, 183] width 51 height 20
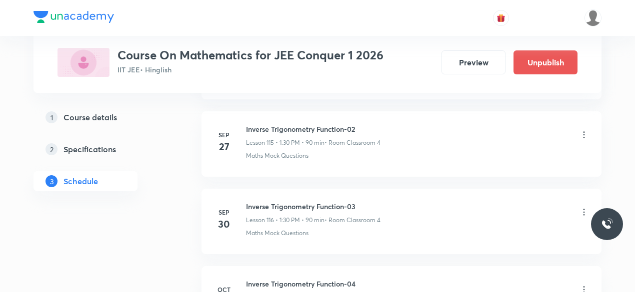
scroll to position [8976, 0]
